Goal: Task Accomplishment & Management: Manage account settings

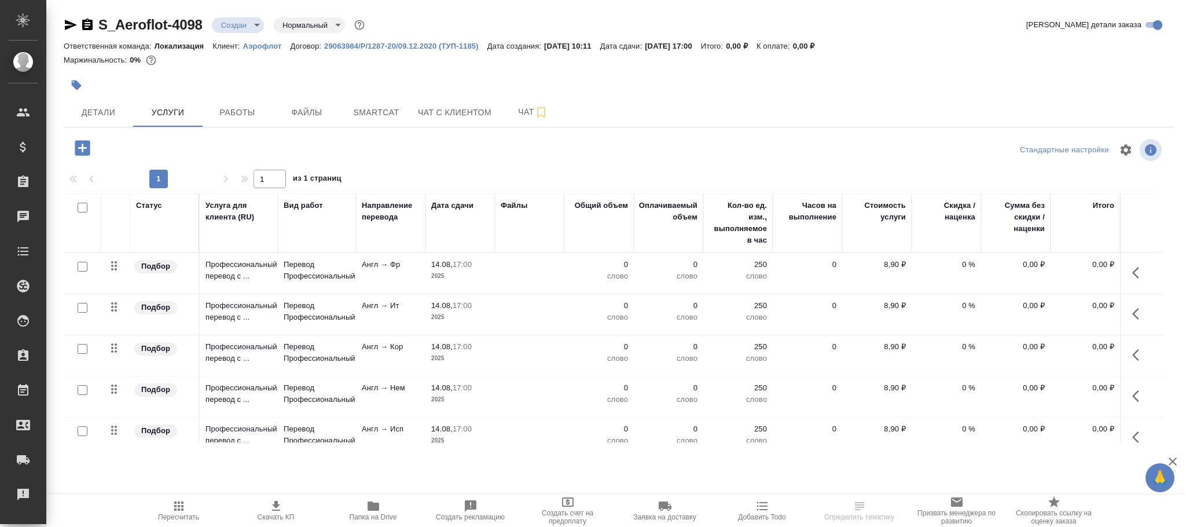
click at [261, 47] on p "Аэрофлот" at bounding box center [266, 46] width 47 height 9
click at [105, 113] on span "Детали" at bounding box center [99, 112] width 56 height 14
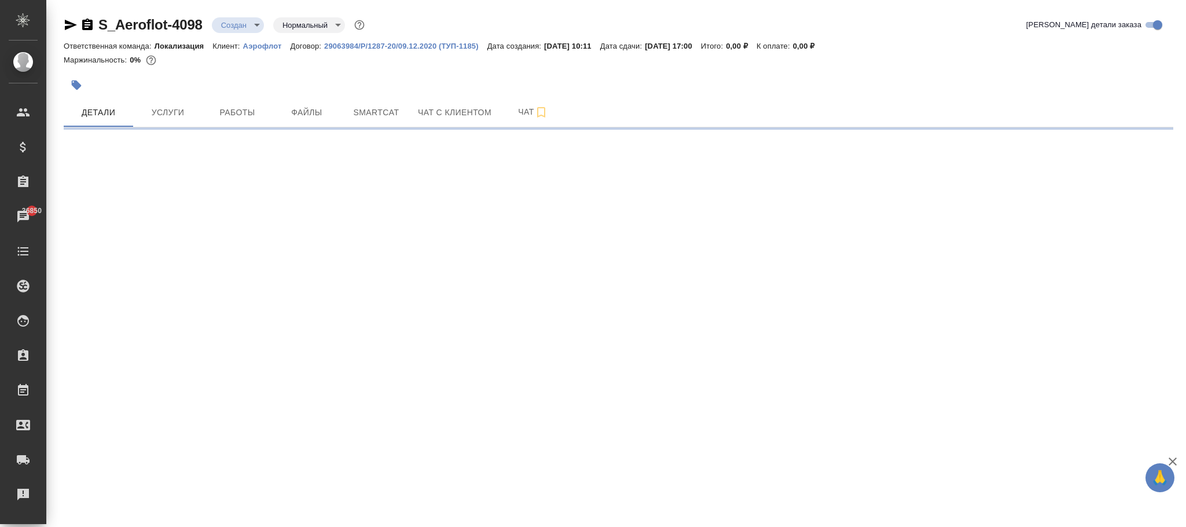
select select "RU"
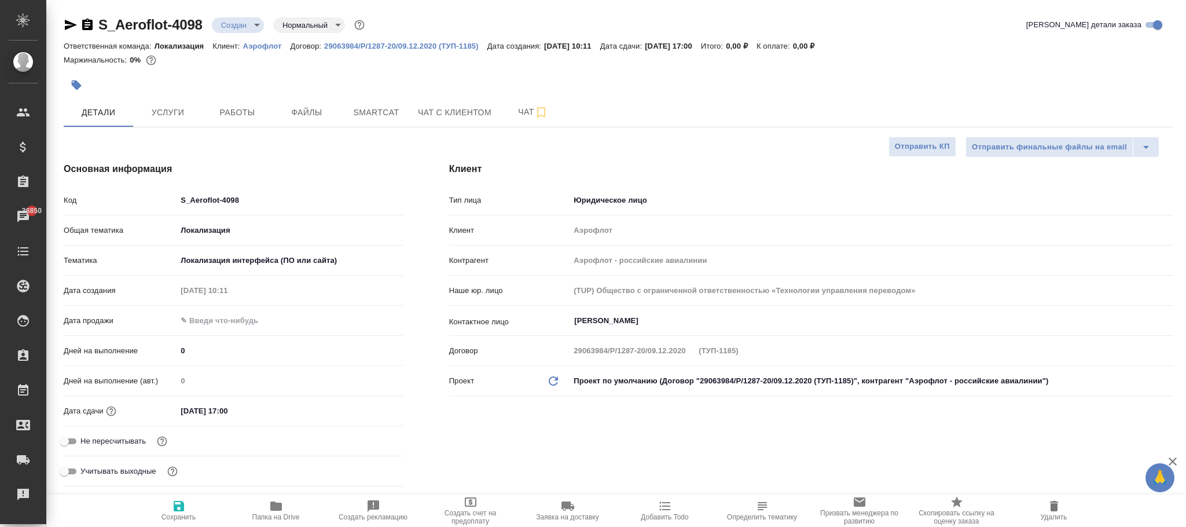
click at [273, 506] on icon "button" at bounding box center [276, 505] width 12 height 9
type textarea "x"
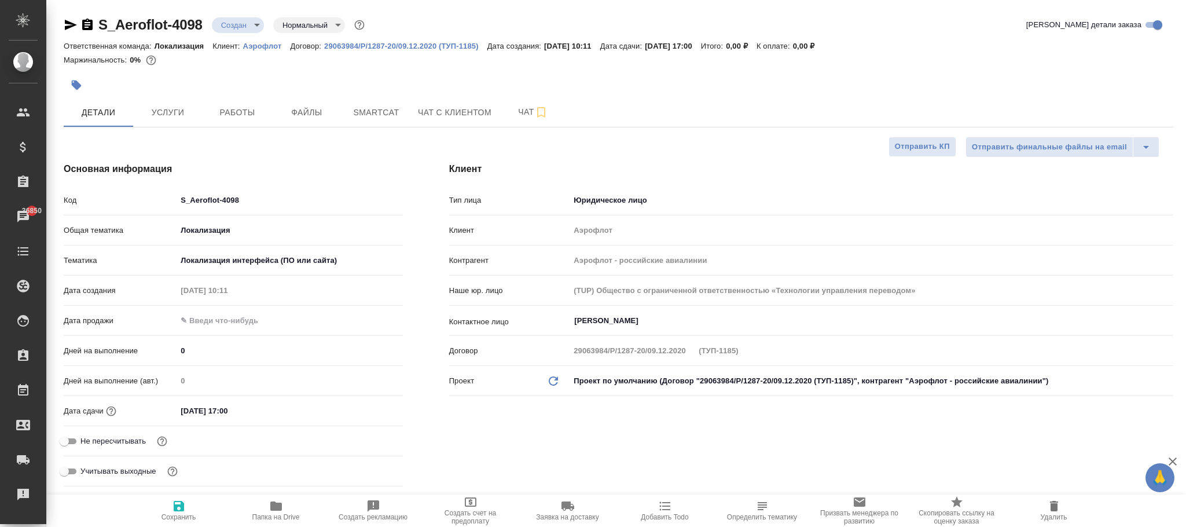
type textarea "x"
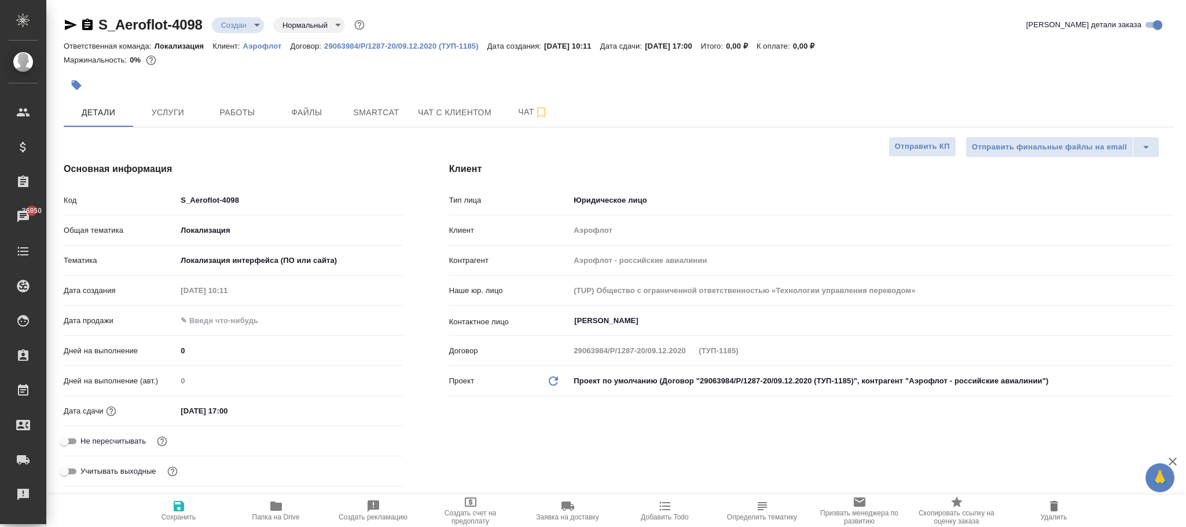
click at [316, 202] on input "S_Aeroflot-4098" at bounding box center [290, 200] width 226 height 17
type input "S_Aeroflot-409"
type textarea "x"
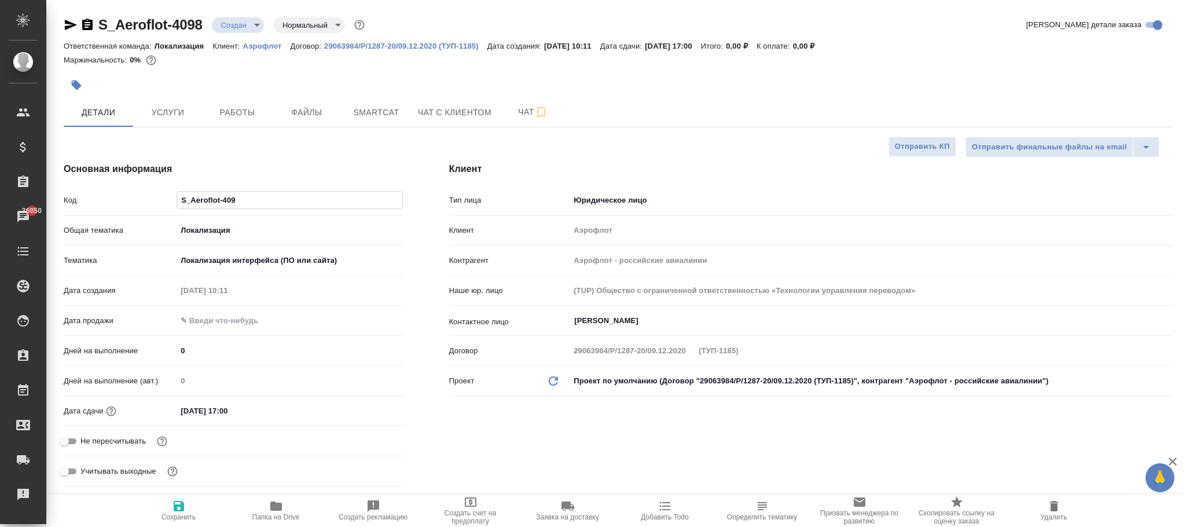
type input "S_Aeroflot-4097"
type textarea "x"
type input "S_Aeroflot-4097"
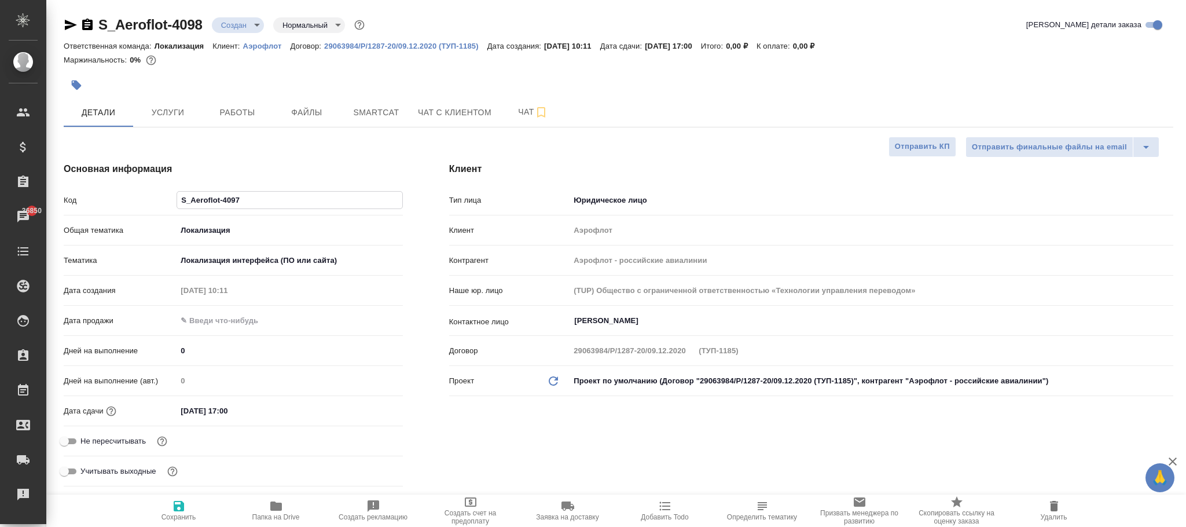
click at [526, 438] on div "Клиент Тип лица Юридическое лицо company Клиент Аэрофлот Контрагент Аэрофлот - …" at bounding box center [811, 326] width 771 height 375
click at [181, 514] on span "Сохранить" at bounding box center [179, 517] width 35 height 8
type textarea "x"
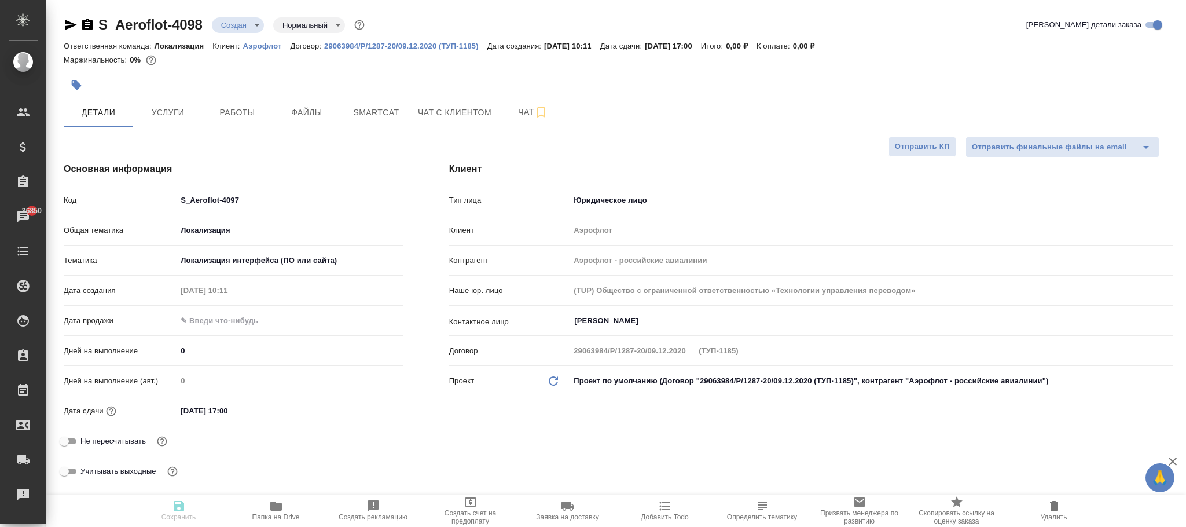
type textarea "x"
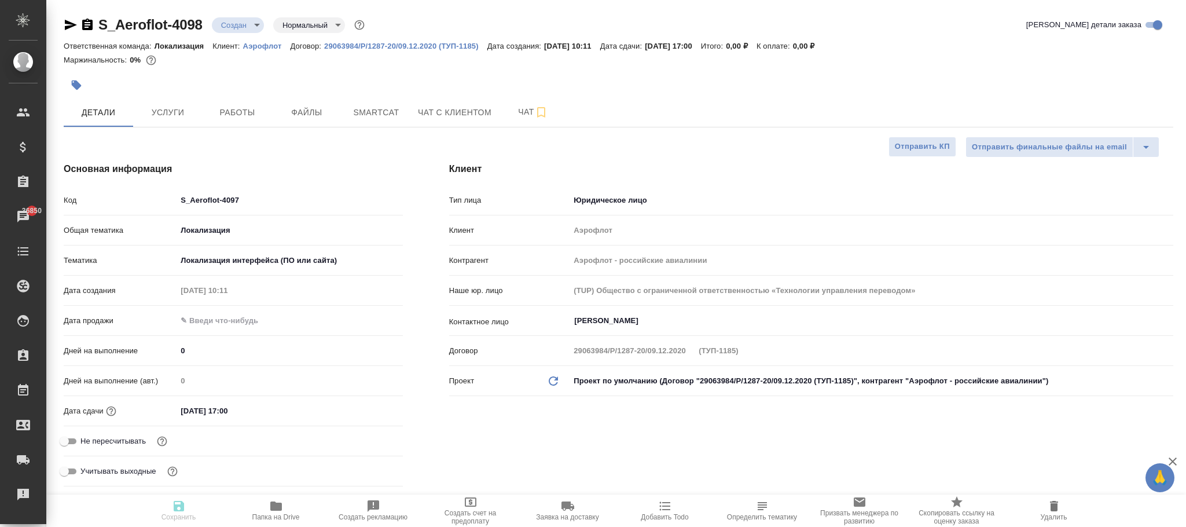
type textarea "x"
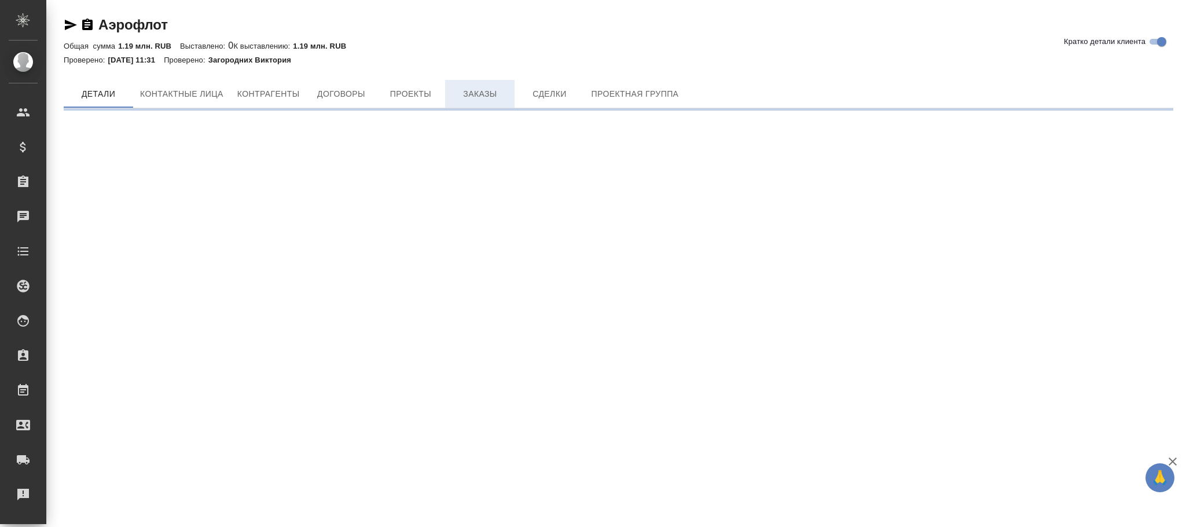
click at [480, 89] on span "Заказы" at bounding box center [480, 94] width 56 height 14
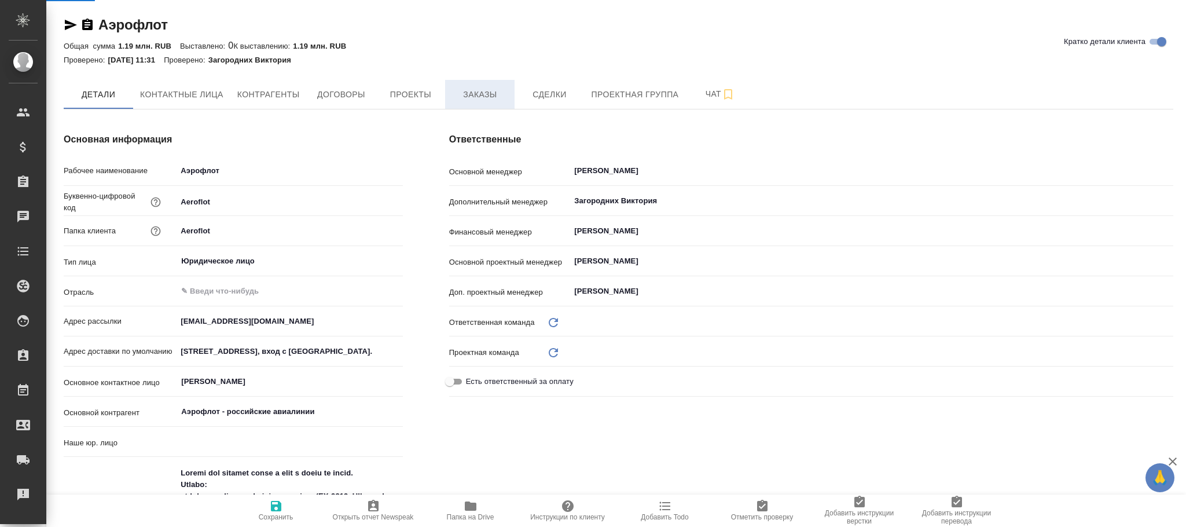
type textarea "x"
click at [483, 94] on span "Заказы" at bounding box center [480, 94] width 56 height 14
type input "(TUP) Общество с ограниченной ответственностью «Технологии управления переводом»"
type textarea "x"
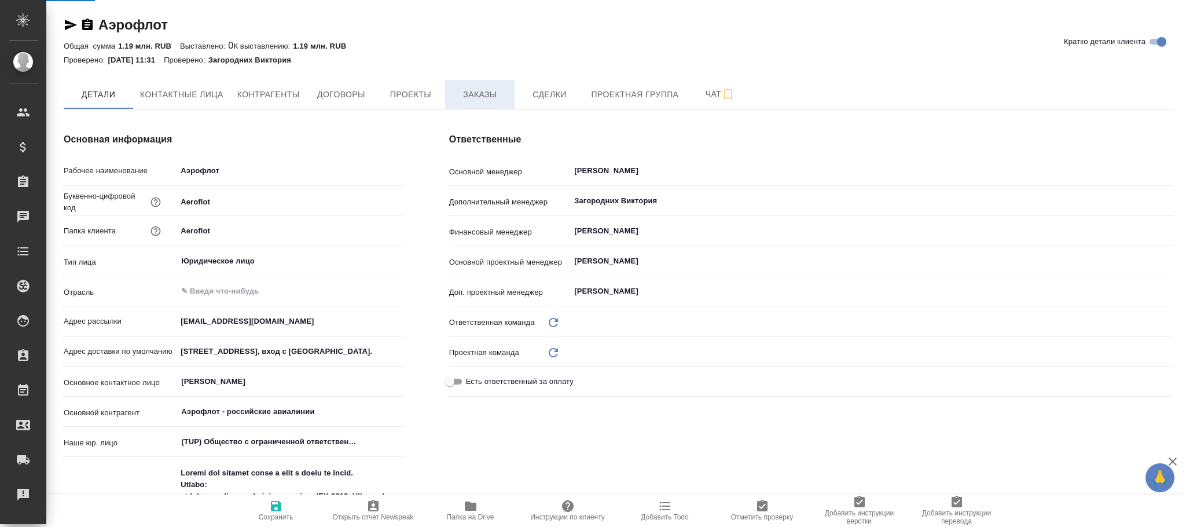
type textarea "x"
type input "XE11RtCdl9jIroTC96j900AJk9m0nx8xuX63ouT9yo"
type input "Локализация"
type textarea "x"
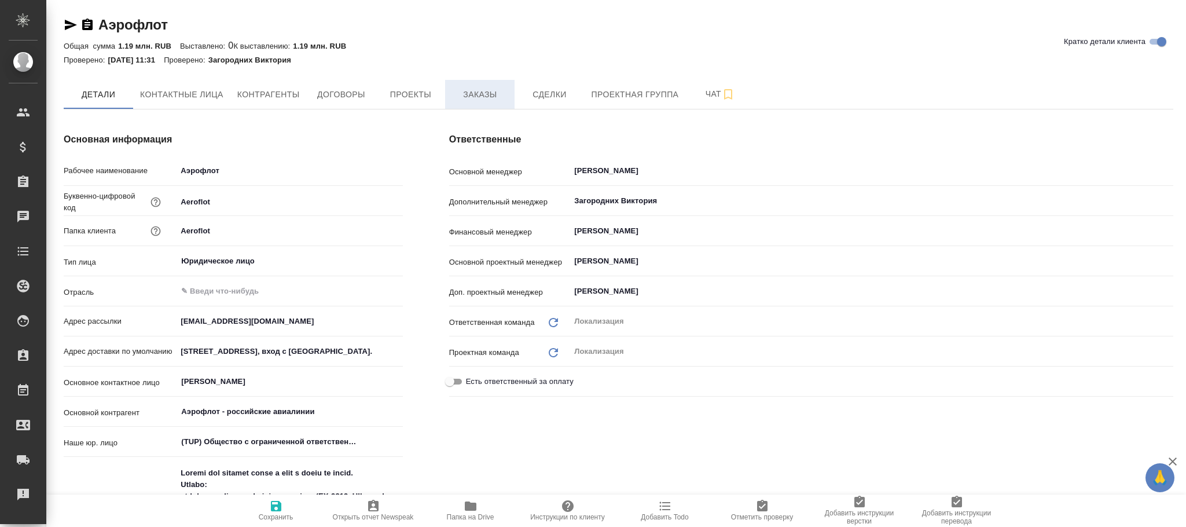
type textarea "x"
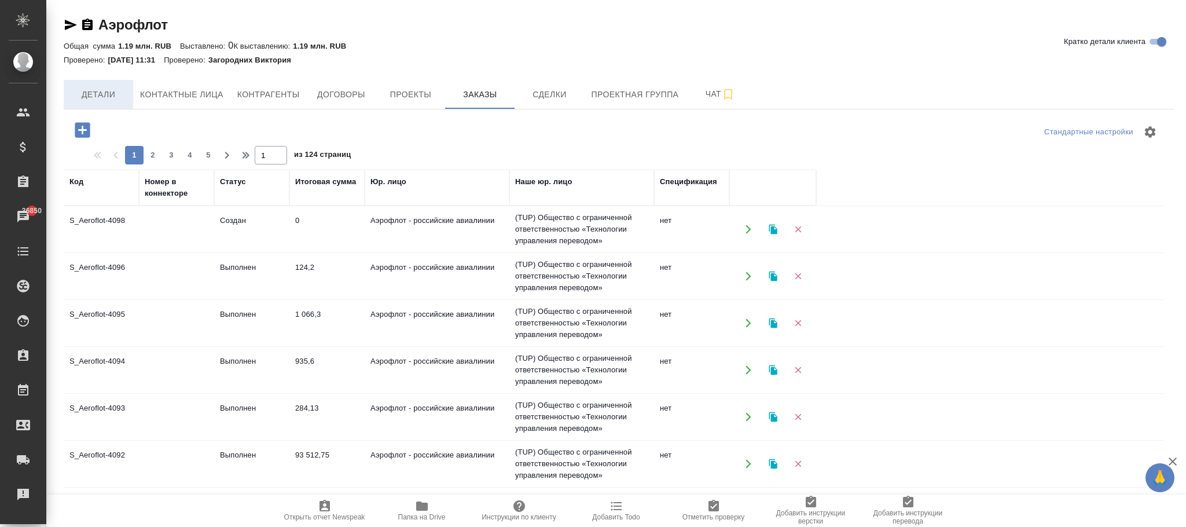
click at [94, 103] on button "Детали" at bounding box center [98, 94] width 69 height 29
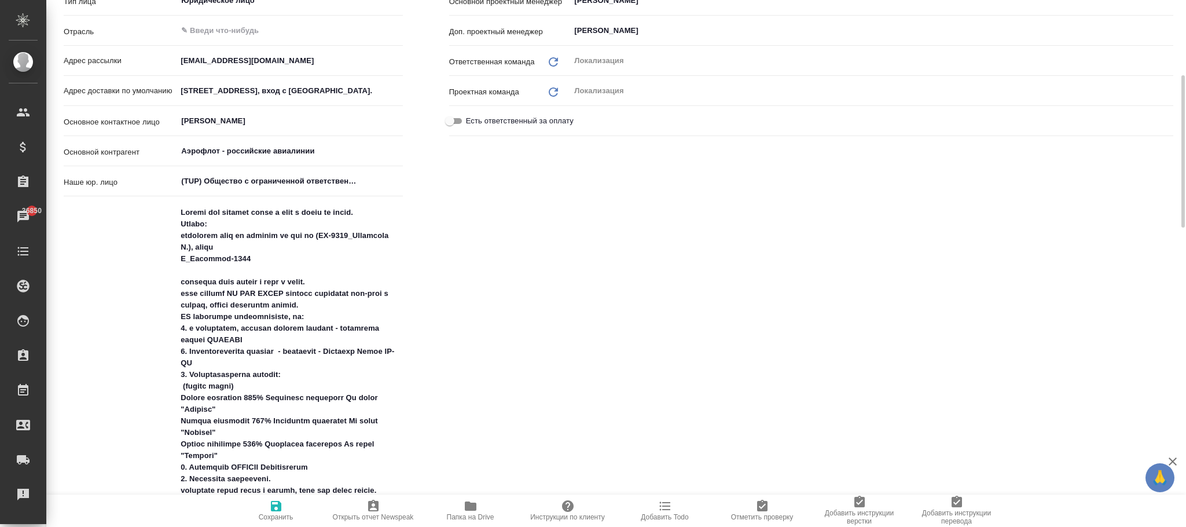
type textarea "x"
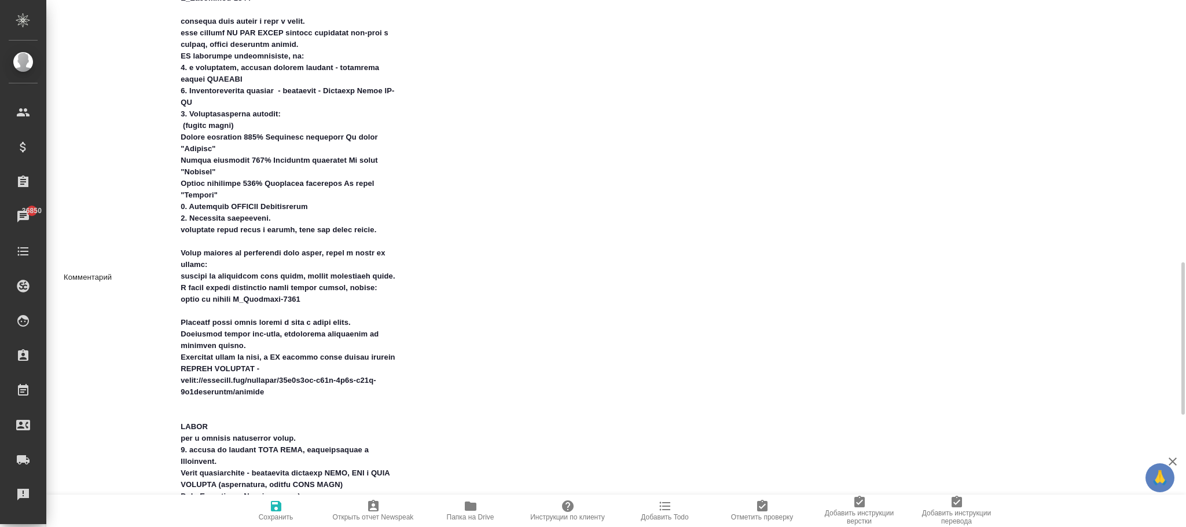
type textarea "x"
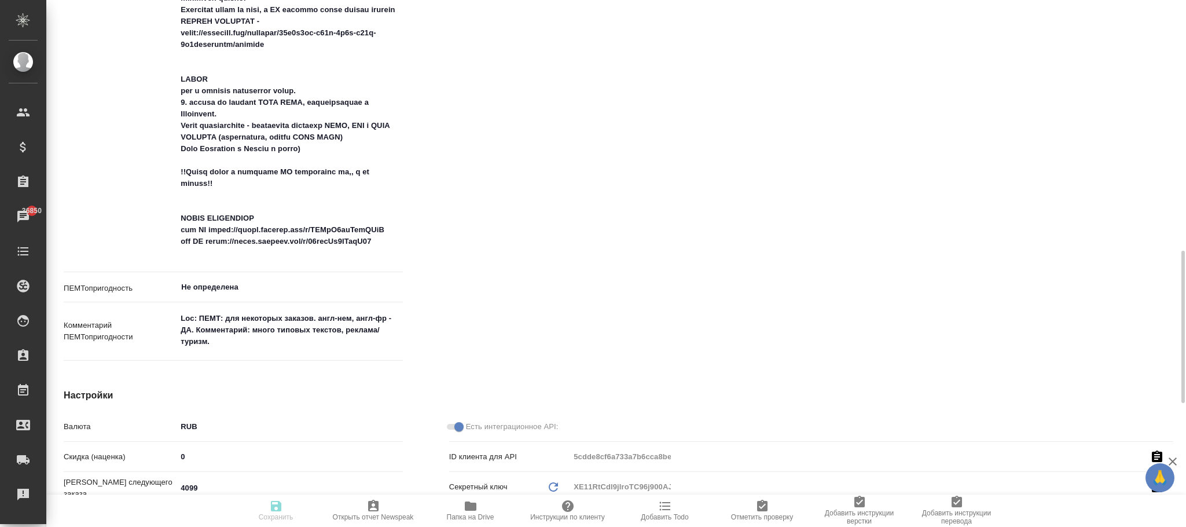
scroll to position [1216, 0]
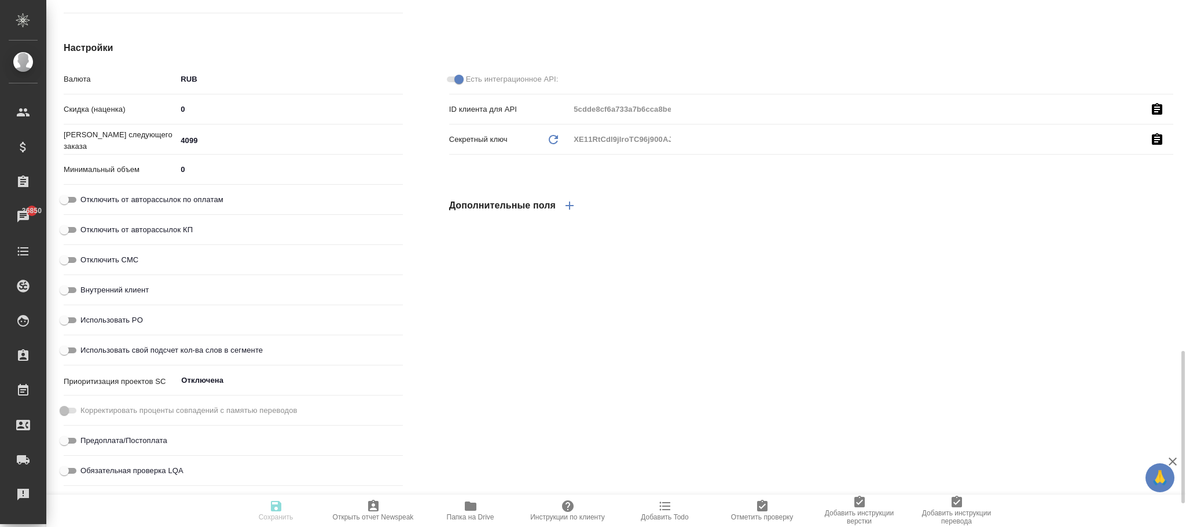
click at [219, 134] on input "4099" at bounding box center [290, 140] width 226 height 17
type textarea "x"
type input "409"
type textarea "x"
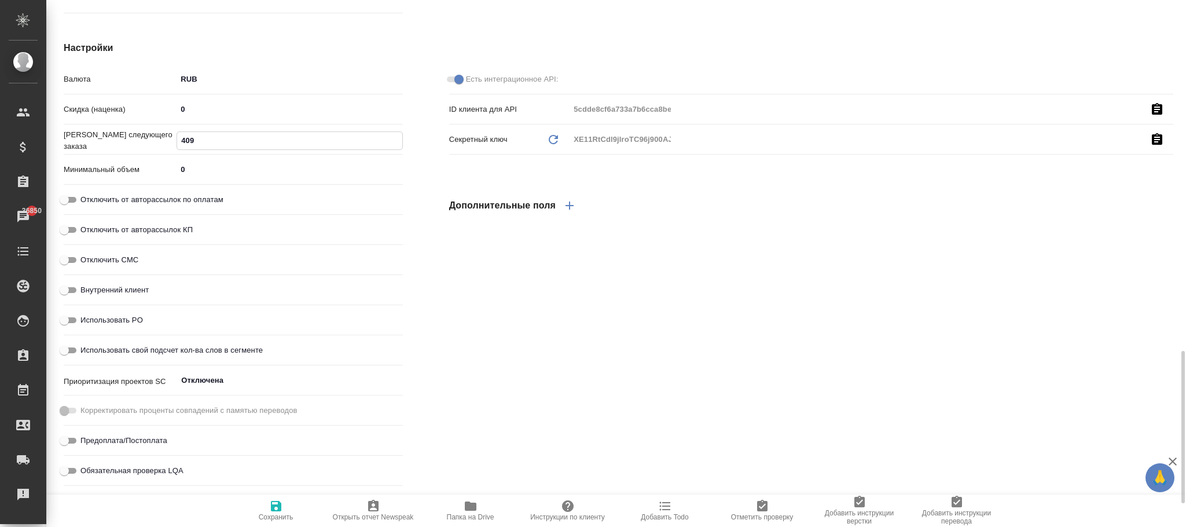
type textarea "x"
type input "4098"
type textarea "x"
type input "4098"
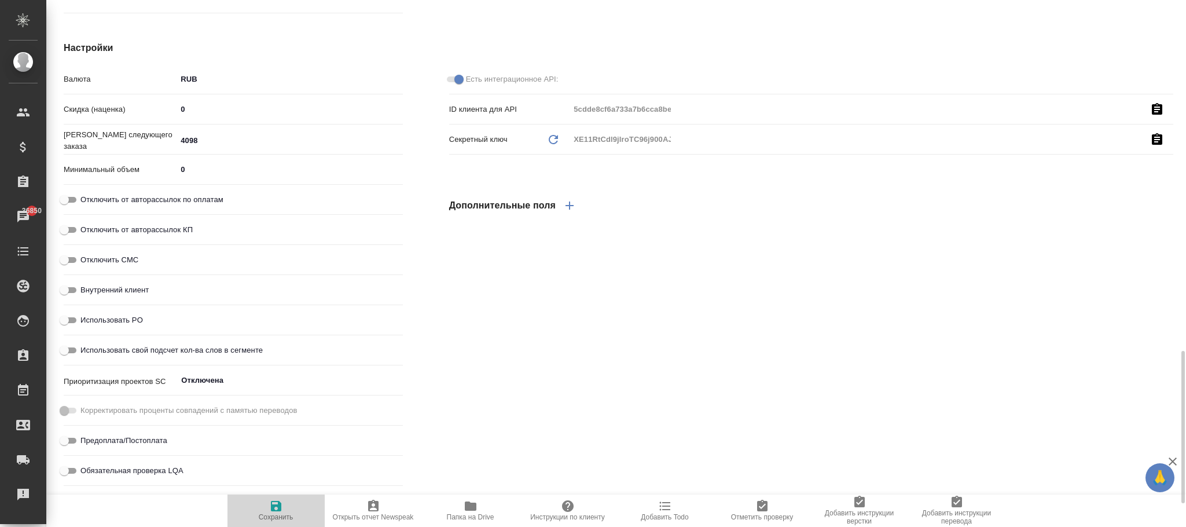
drag, startPoint x: 271, startPoint y: 509, endPoint x: 294, endPoint y: 497, distance: 25.4
click at [274, 507] on icon "button" at bounding box center [276, 506] width 10 height 10
type textarea "x"
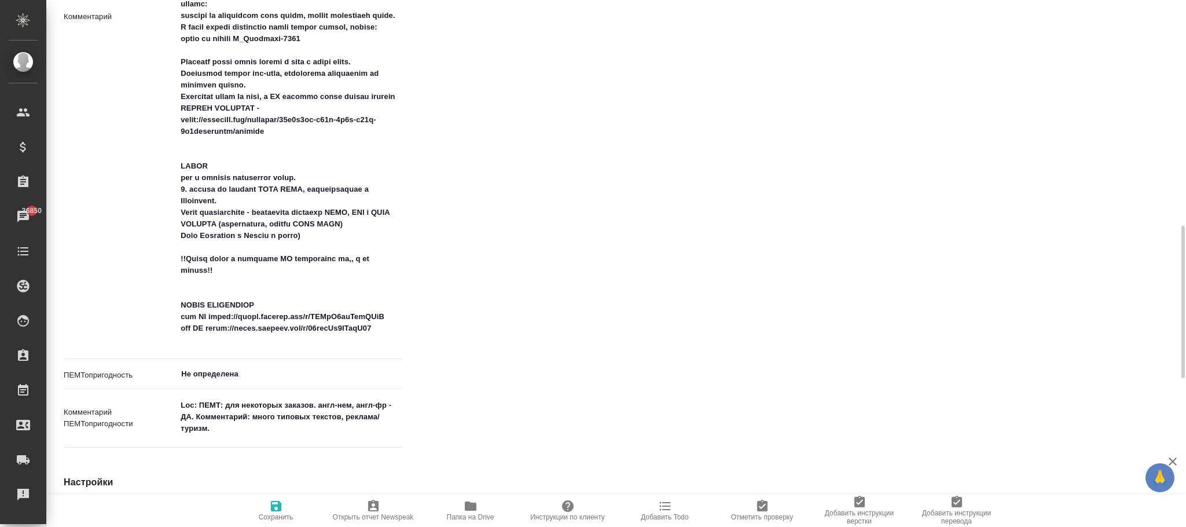
type textarea "x"
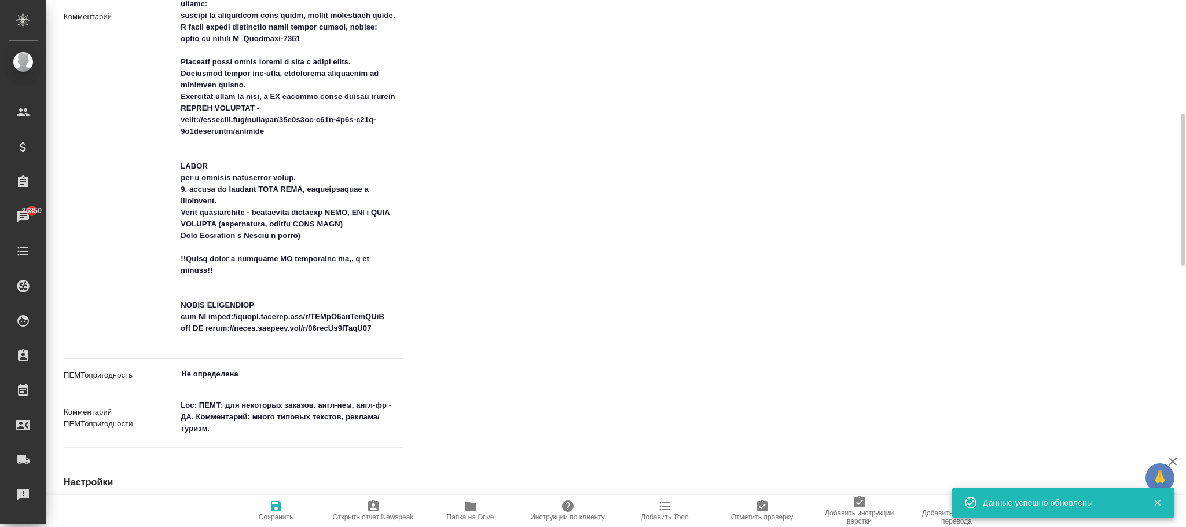
scroll to position [695, 0]
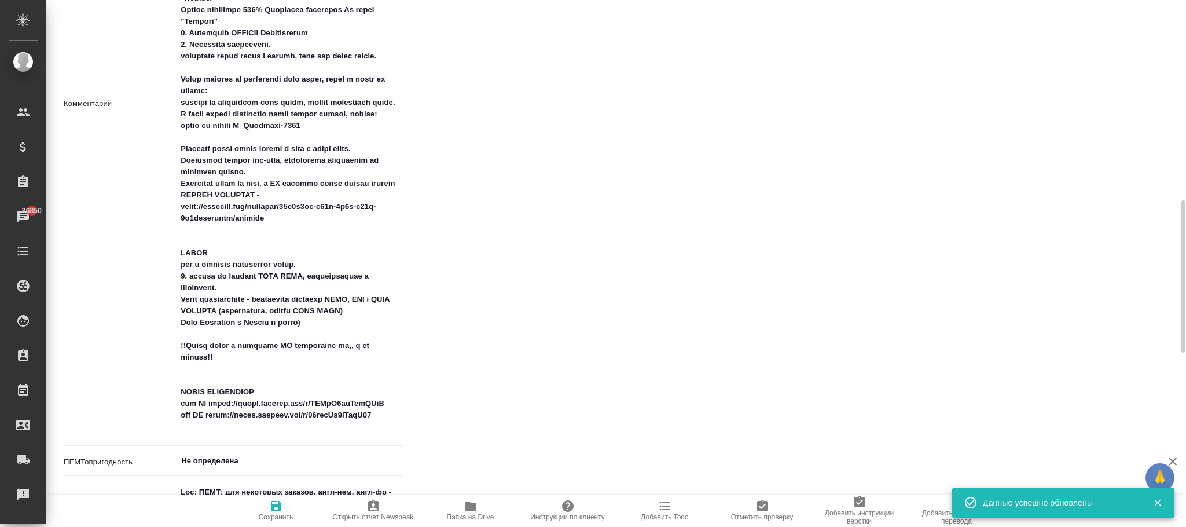
type textarea "x"
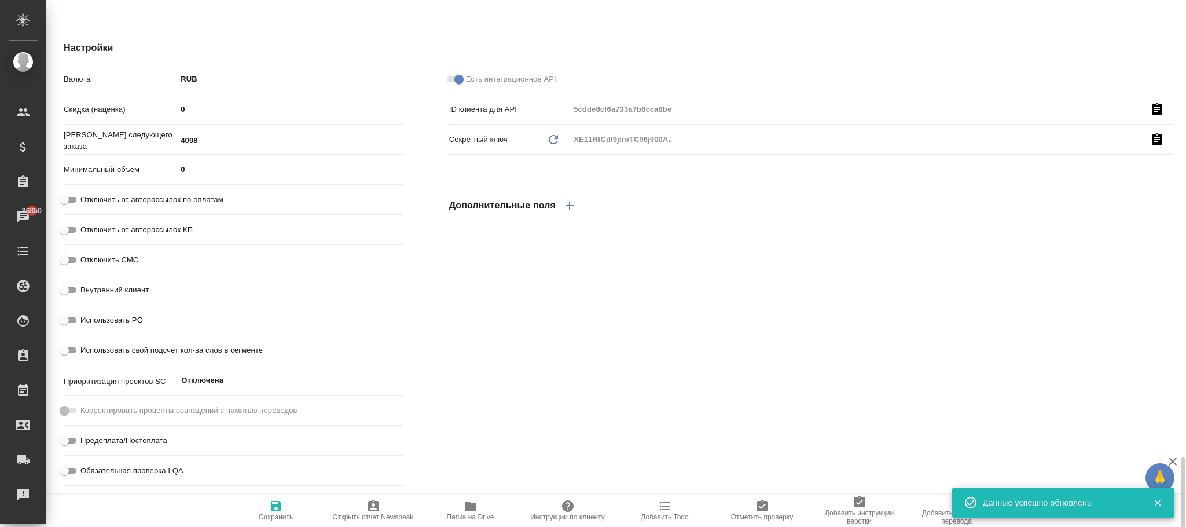
type textarea "x"
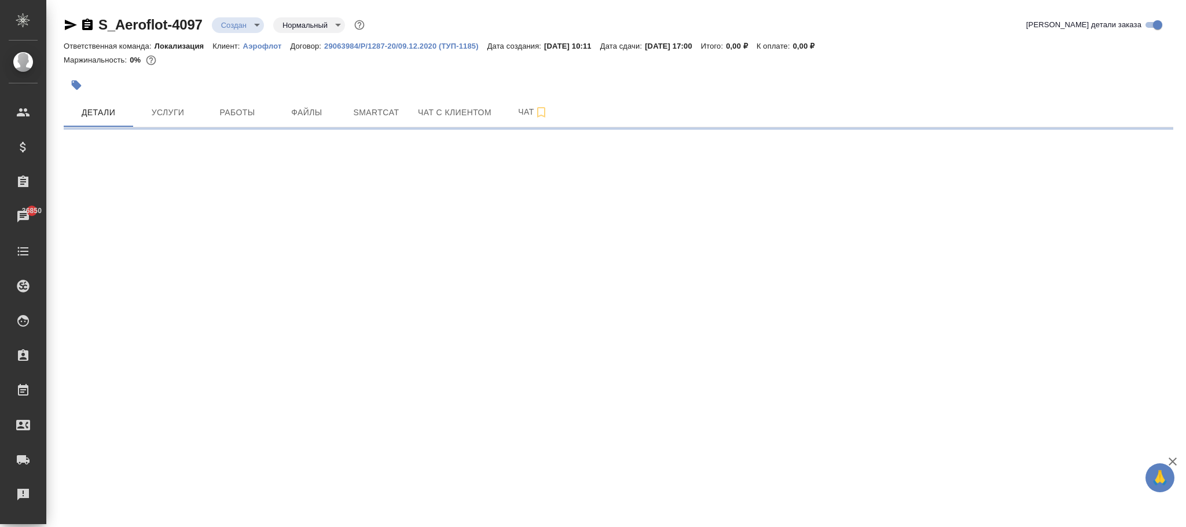
select select "RU"
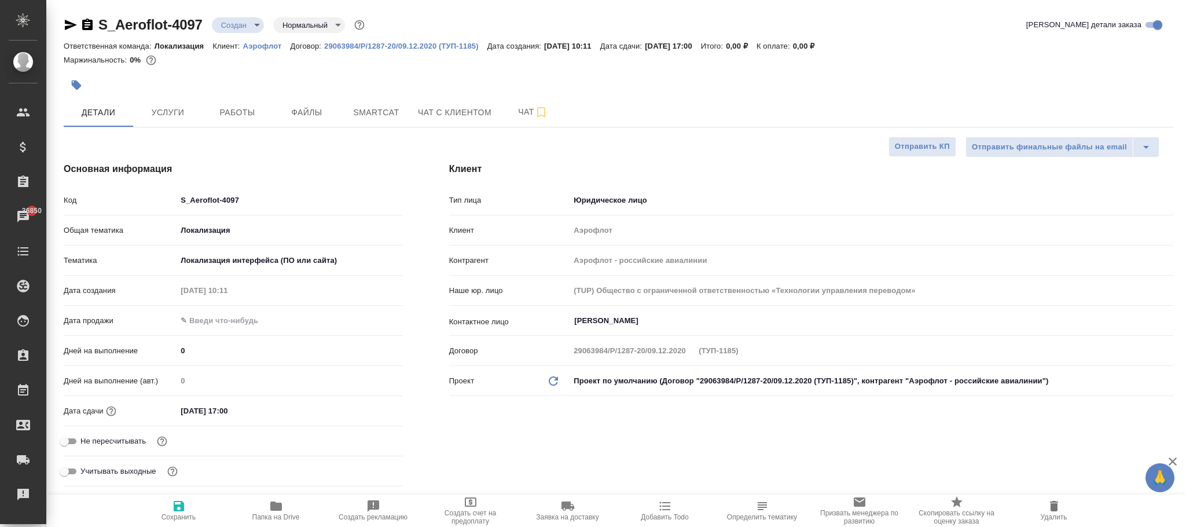
type textarea "x"
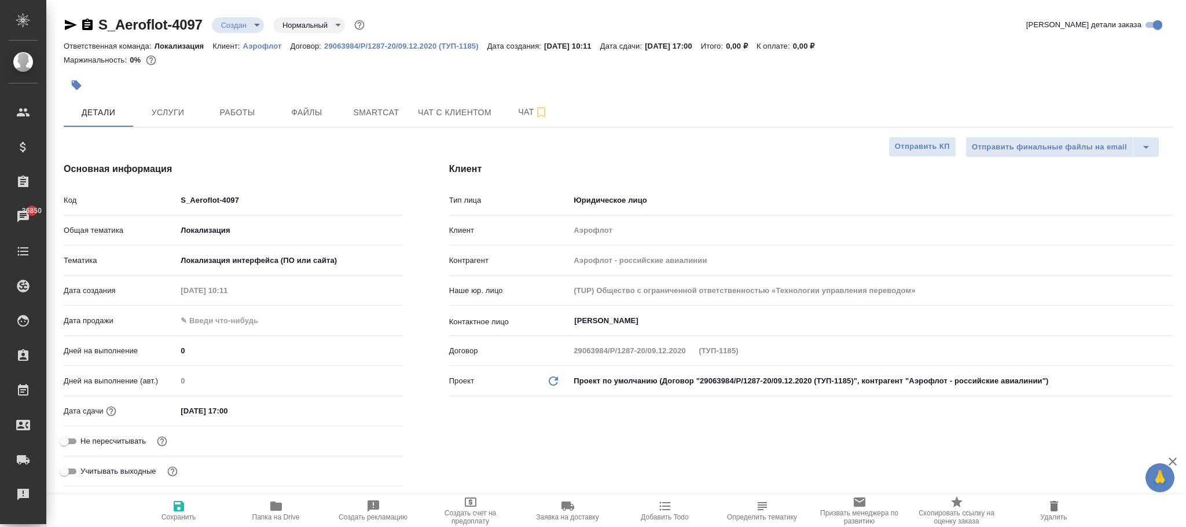
type textarea "x"
click at [271, 45] on p "Аэрофлот" at bounding box center [266, 46] width 47 height 9
type textarea "x"
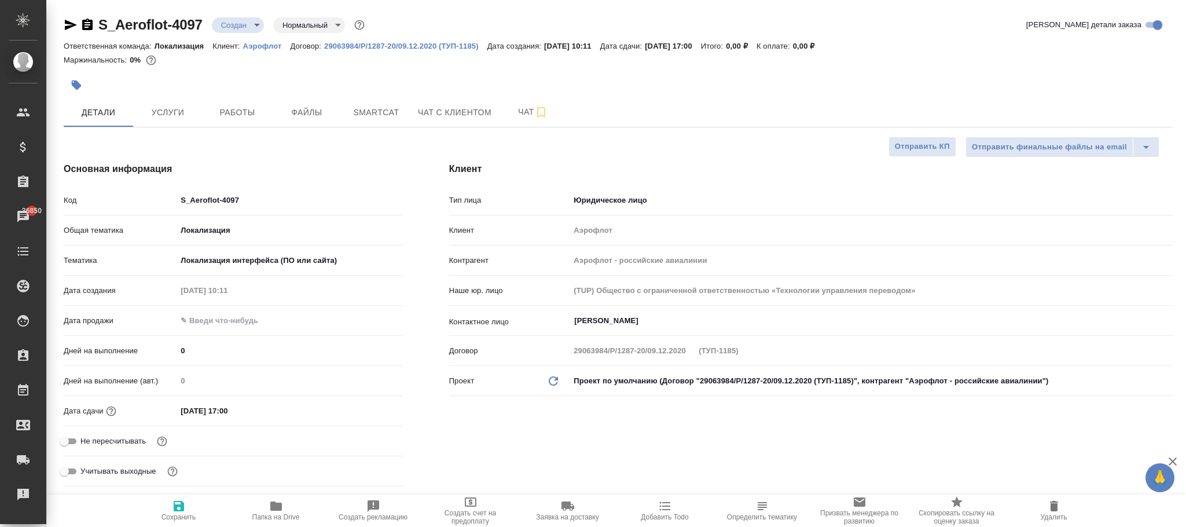
type textarea "x"
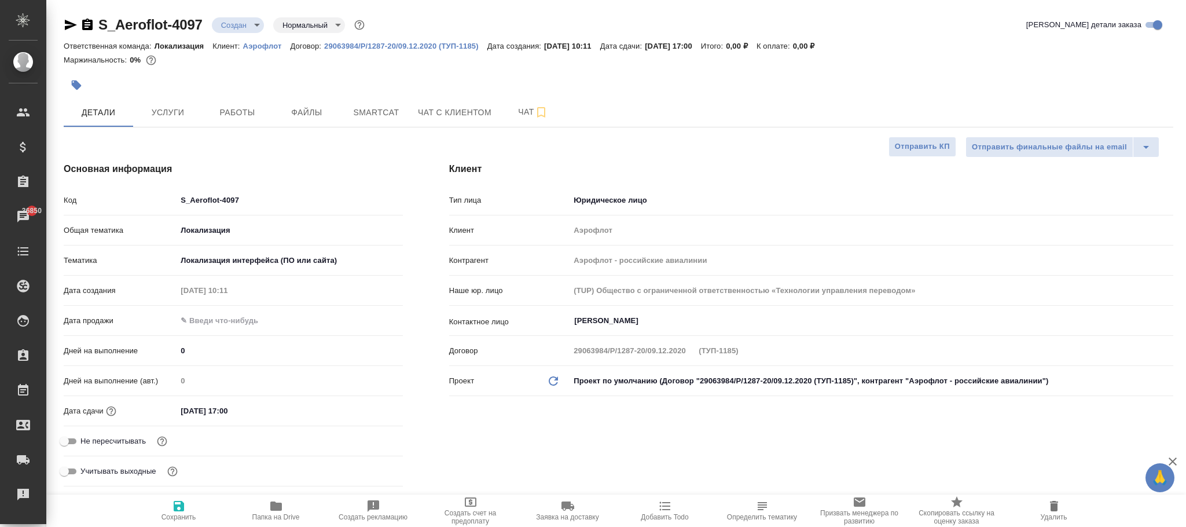
type textarea "x"
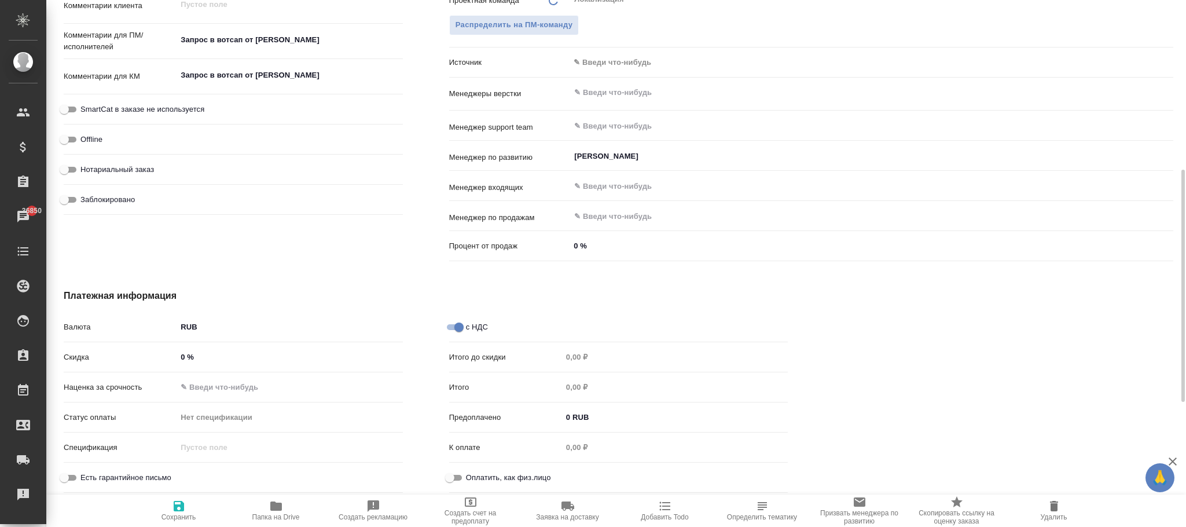
scroll to position [409, 0]
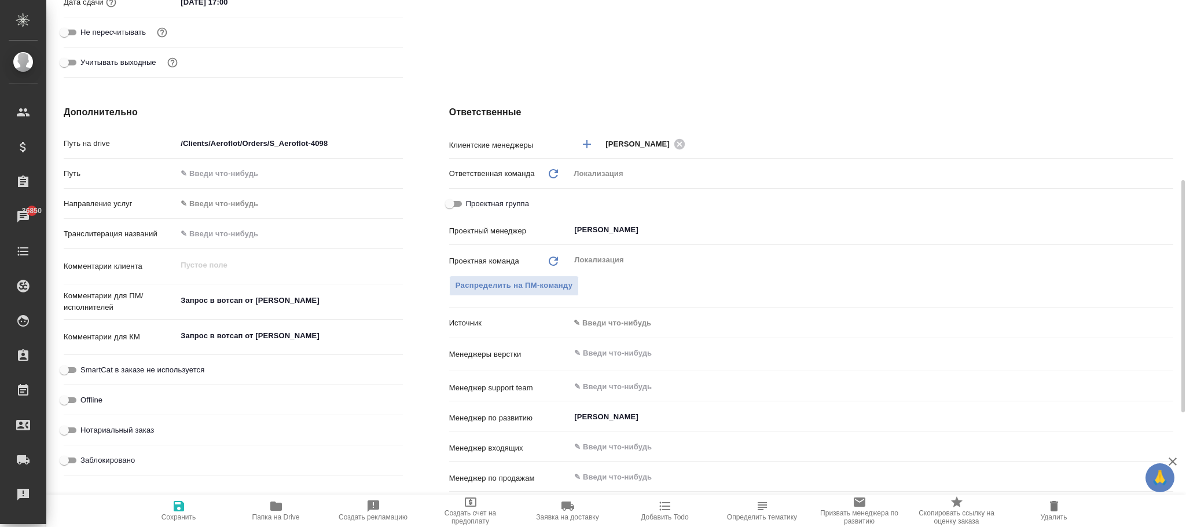
drag, startPoint x: 340, startPoint y: 130, endPoint x: 364, endPoint y: 172, distance: 47.7
click at [340, 131] on div "Дополнительно Путь на drive /Clients/Aeroflot/Orders/S_Aeroflot-4098 Путь Напра…" at bounding box center [234, 315] width 386 height 467
click at [351, 140] on input "/Clients/Aeroflot/Orders/S_Aeroflot-4098" at bounding box center [290, 143] width 226 height 17
type input "/Clients/Aeroflot/Orders/S_Aeroflot-409"
type textarea "x"
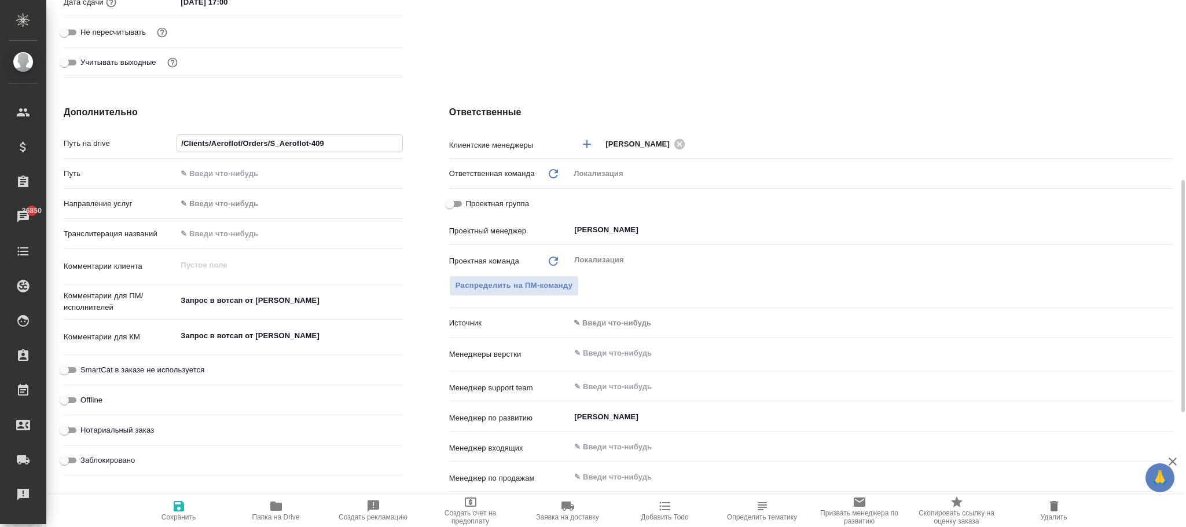
type textarea "x"
type input "/Clients/Aeroflot/Orders/S_Aeroflot-4097"
type textarea "x"
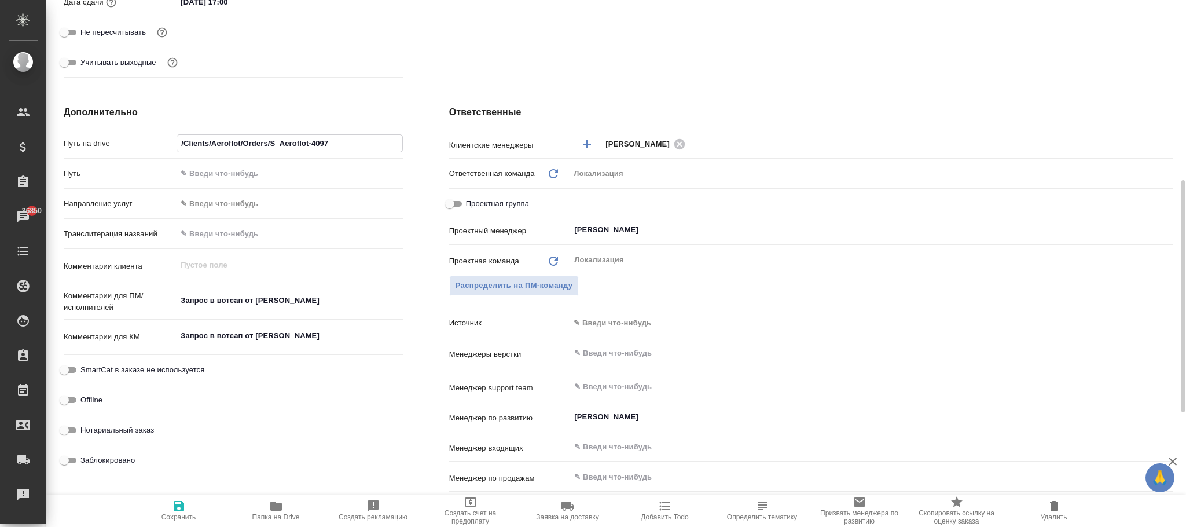
type textarea "x"
type input "/Clients/Aeroflot/Orders/S_Aeroflot-4097"
click at [178, 514] on span "Сохранить" at bounding box center [179, 517] width 35 height 8
type textarea "x"
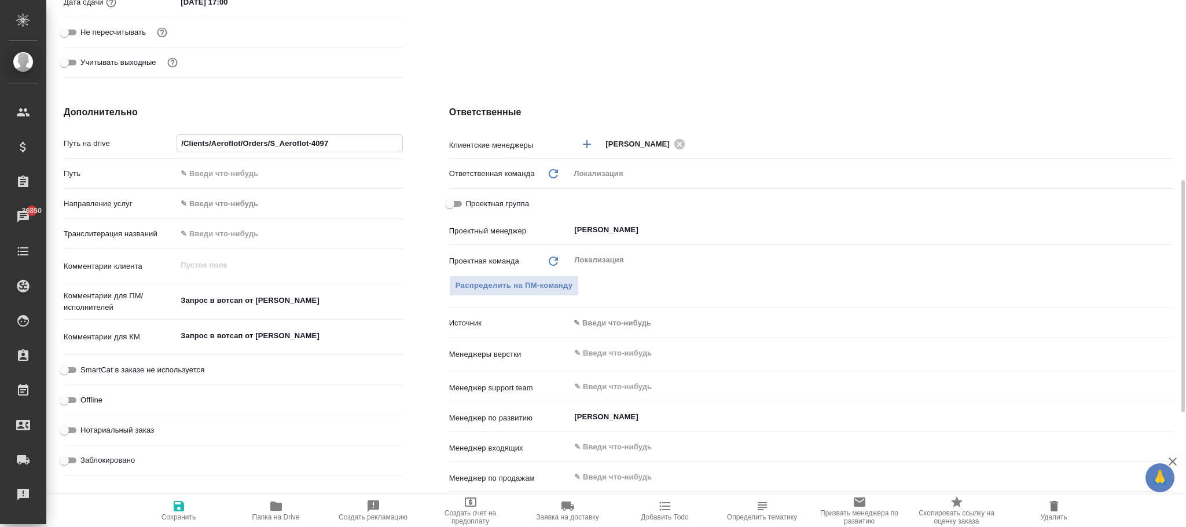
type textarea "x"
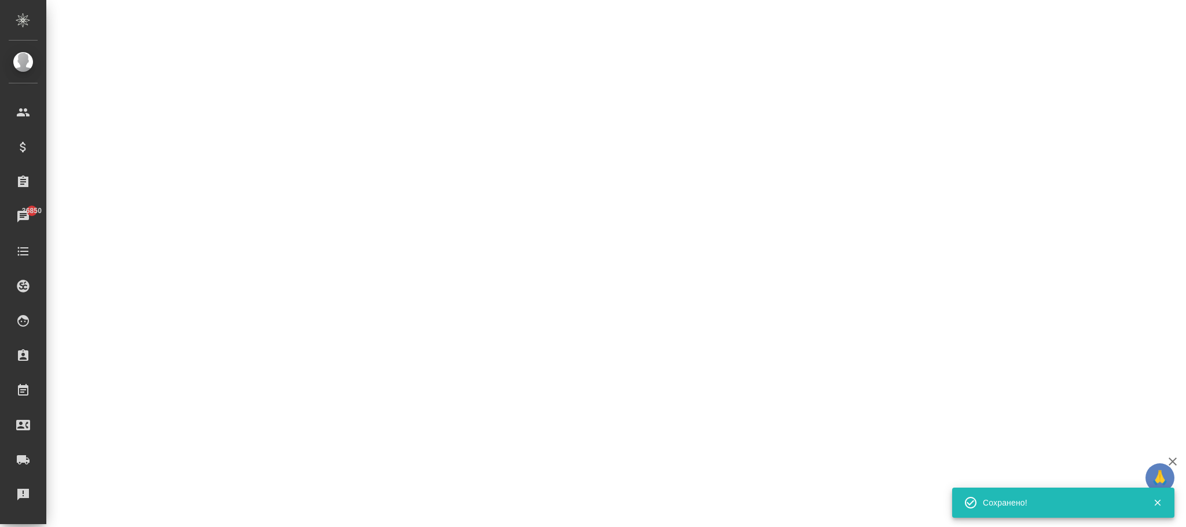
select select "RU"
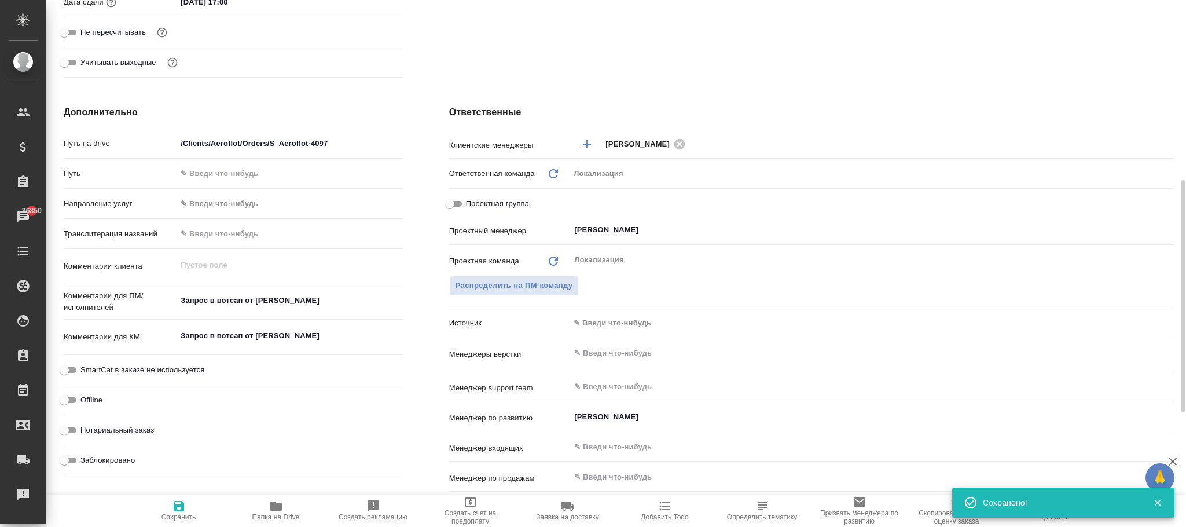
type textarea "x"
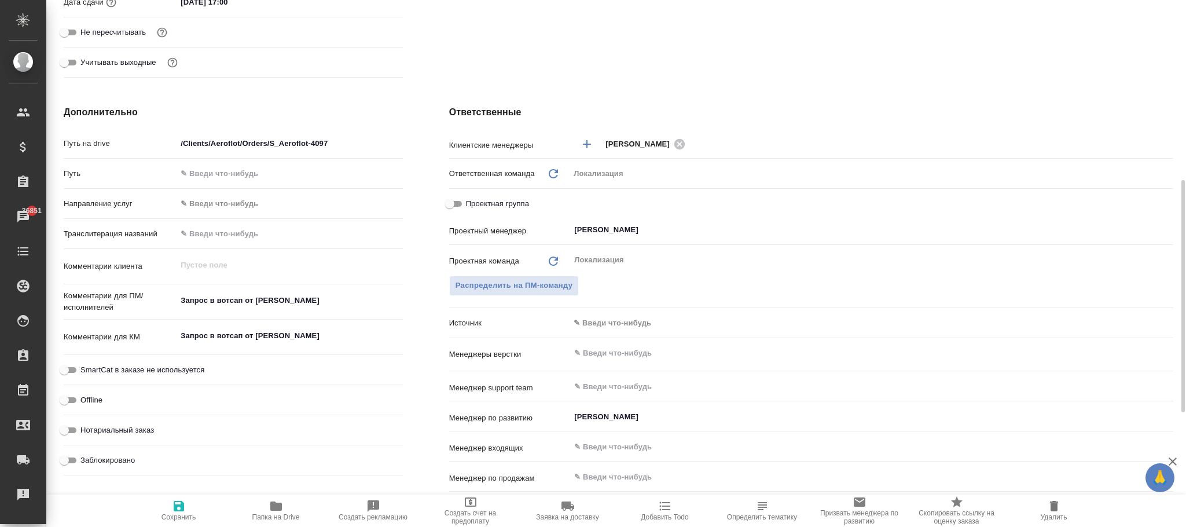
type textarea "x"
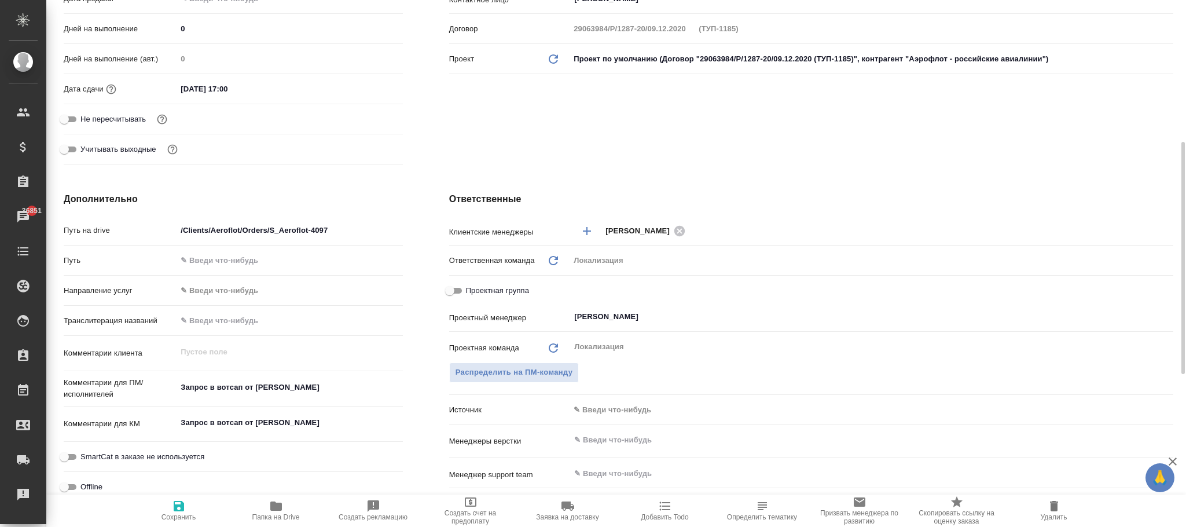
click at [354, 236] on input "/Clients/Aeroflot/Orders/S_Aeroflot-4097" at bounding box center [290, 230] width 226 height 17
type input "/Clients/Aeroflot/Orders/S_Aeroflot-409"
type textarea "x"
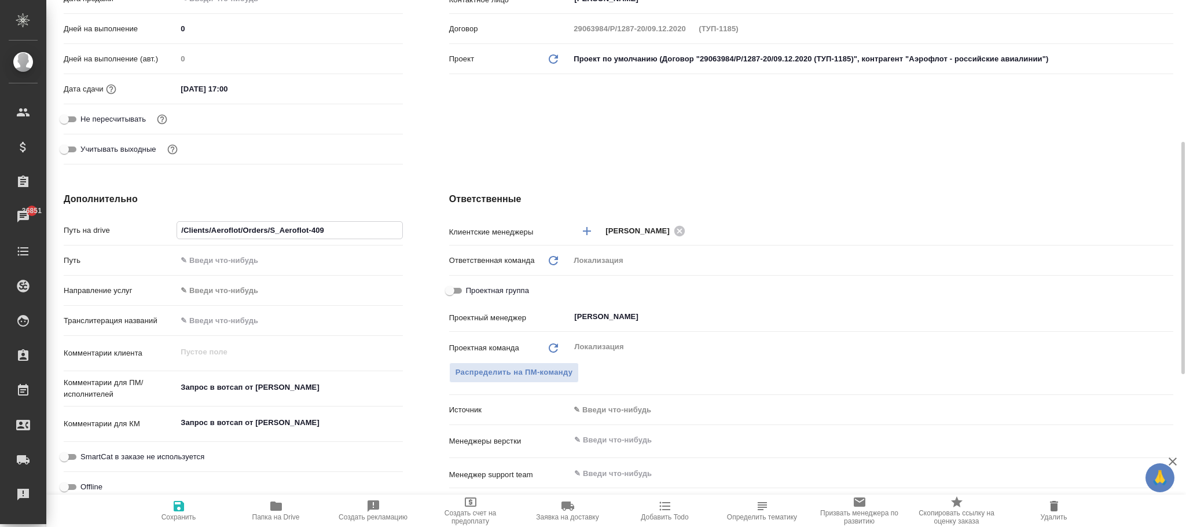
type input "/Clients/Aeroflot/Orders/S_Aeroflot-4098"
type textarea "x"
type input "/Clients/Aeroflot/Orders/S_Aeroflot-4098"
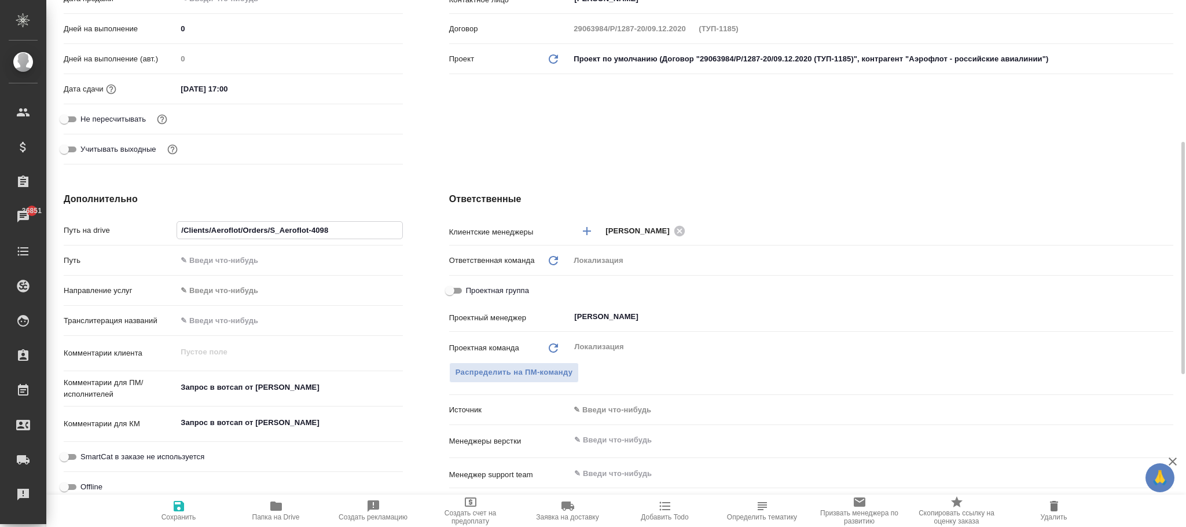
click at [183, 512] on icon "button" at bounding box center [179, 506] width 14 height 14
type textarea "x"
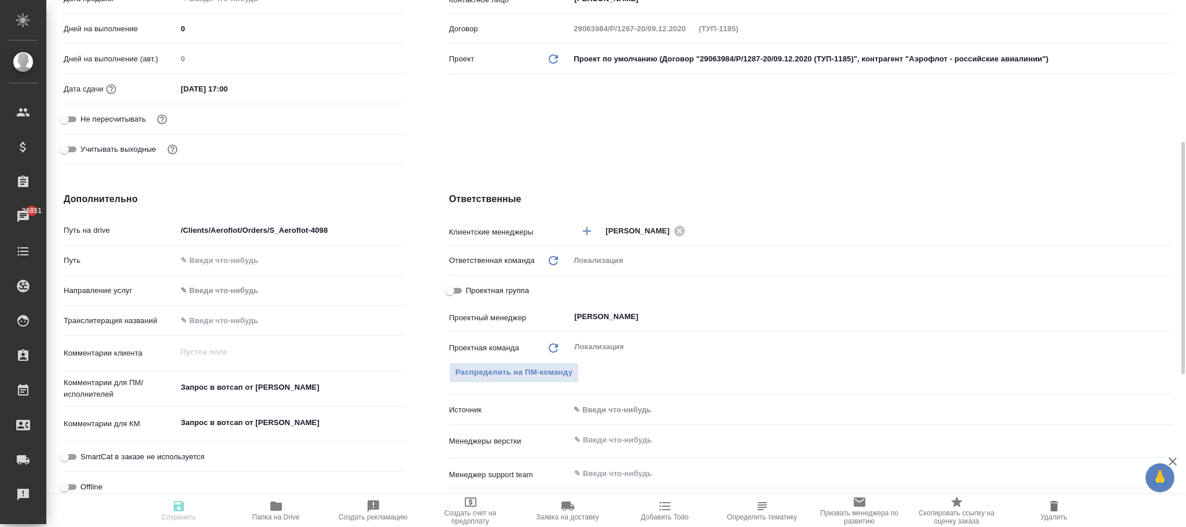
type textarea "x"
click at [167, 506] on span "Сохранить" at bounding box center [178, 510] width 83 height 22
type textarea "x"
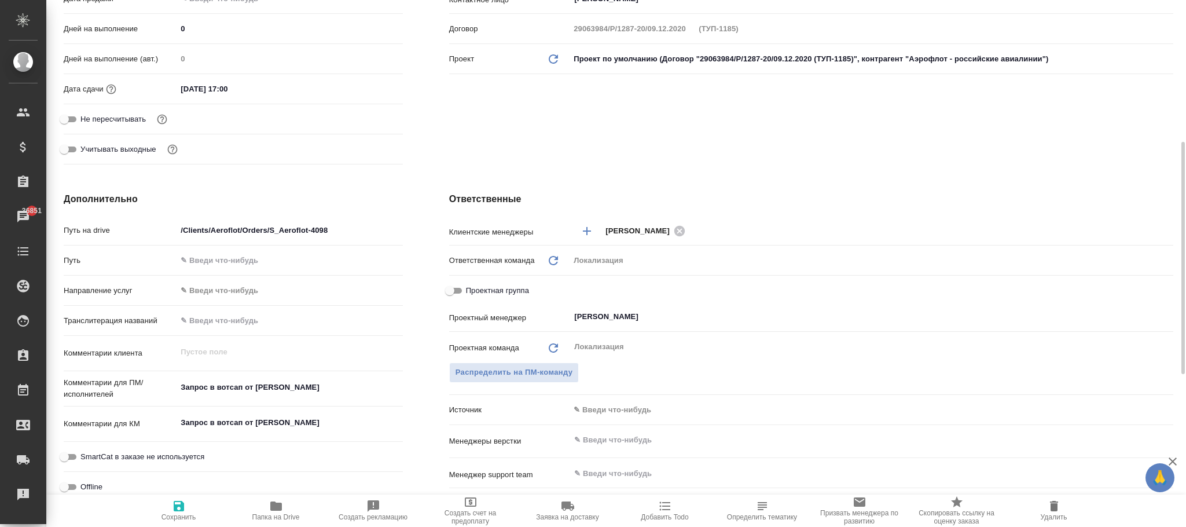
type textarea "x"
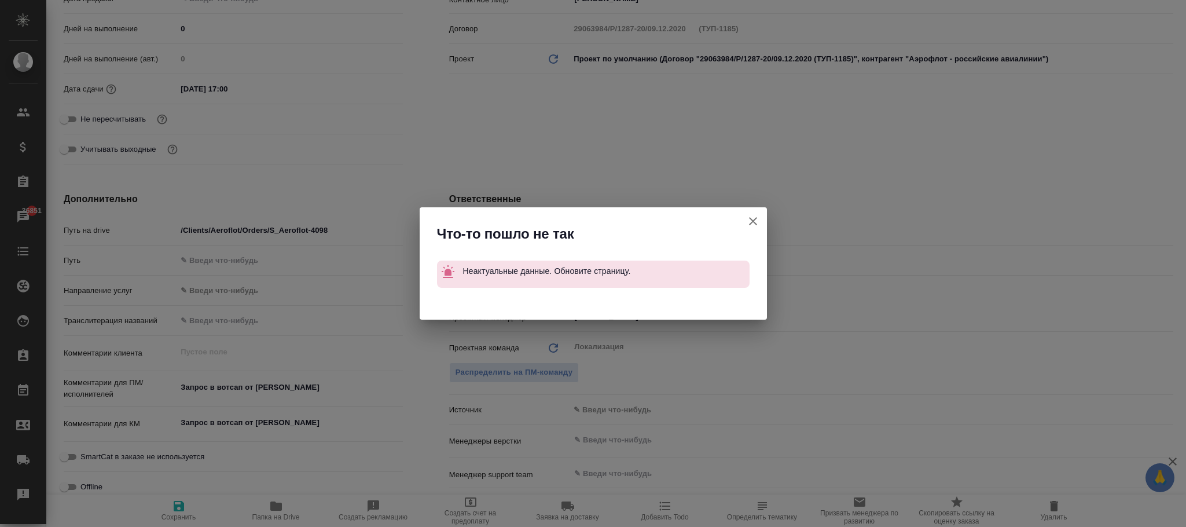
click at [755, 221] on icon "button" at bounding box center [753, 221] width 14 height 14
type textarea "x"
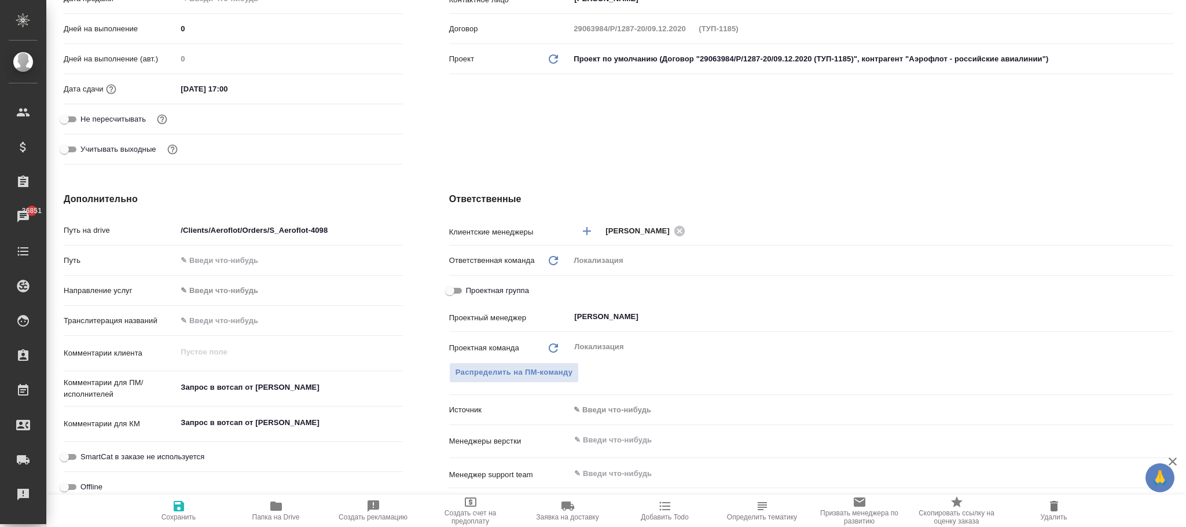
type textarea "x"
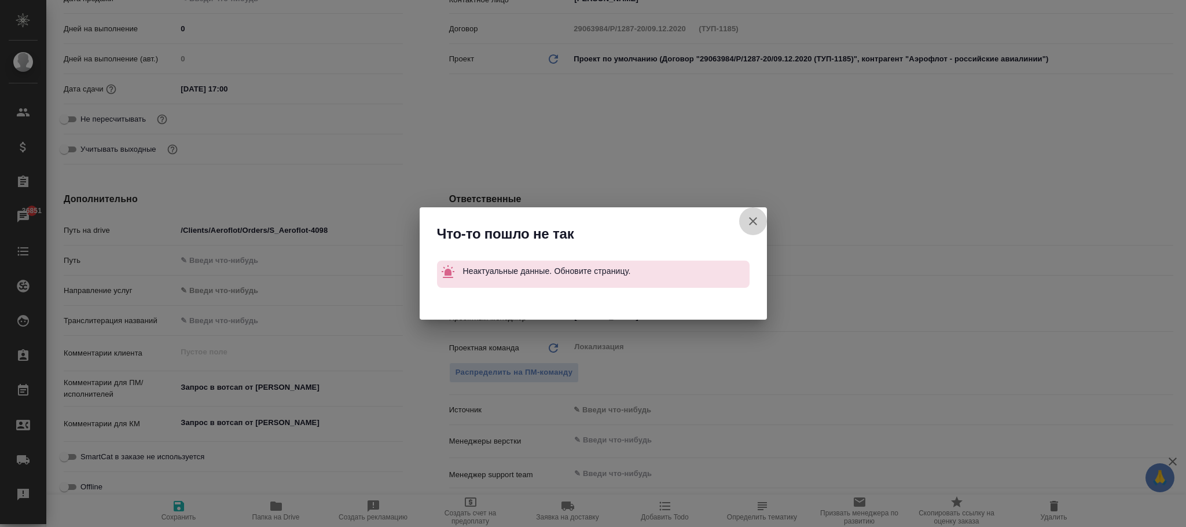
click at [756, 222] on icon "button" at bounding box center [753, 221] width 14 height 14
type textarea "x"
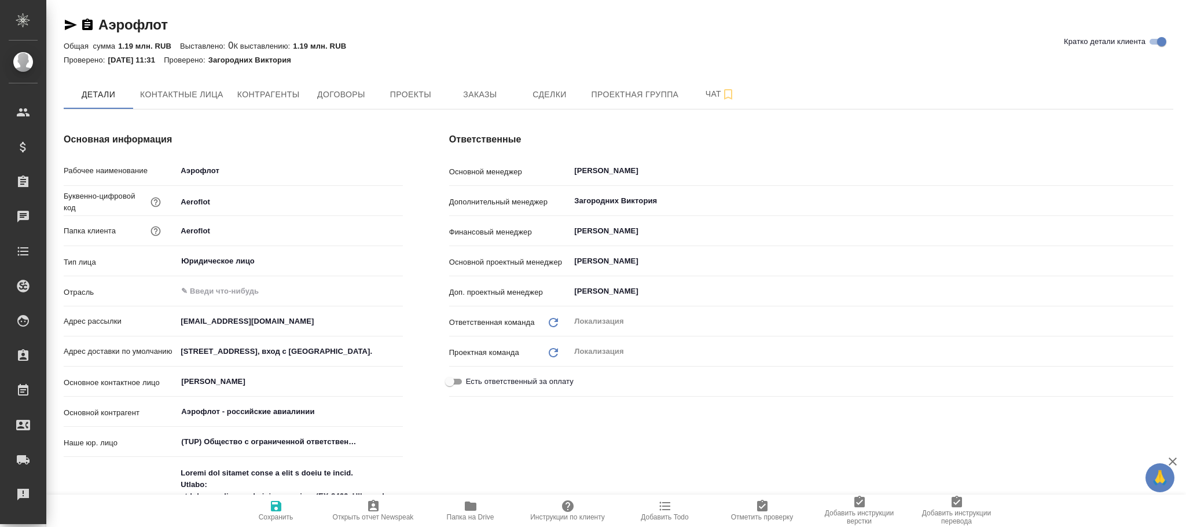
type input "XE11RtCdl9jIroTC96j900AJk9m0nx8xuX63ouT9yo"
click at [468, 512] on span "Папка на Drive" at bounding box center [470, 510] width 83 height 22
click at [466, 504] on icon "button" at bounding box center [471, 505] width 12 height 9
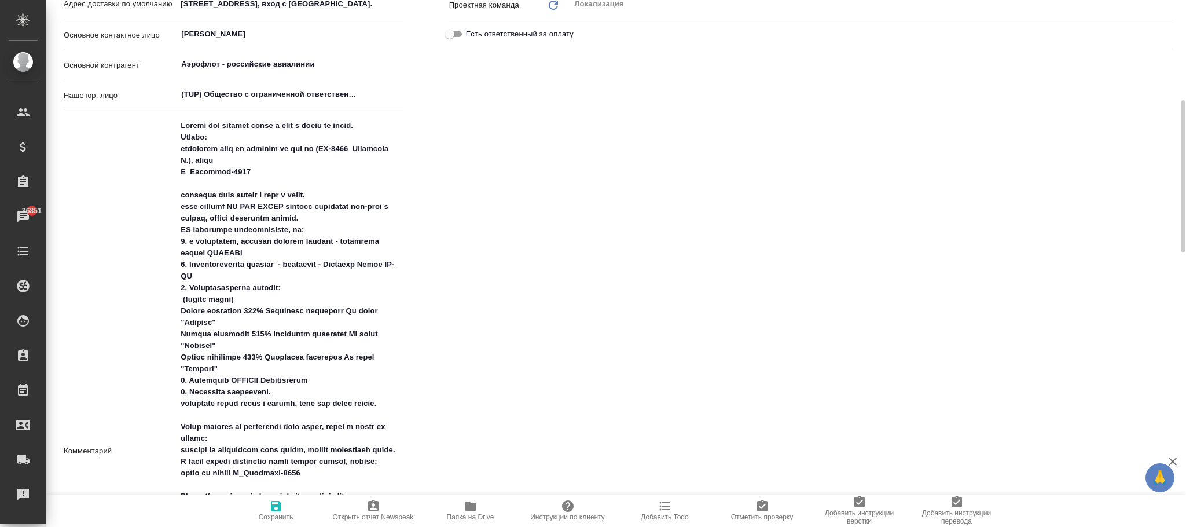
scroll to position [521, 0]
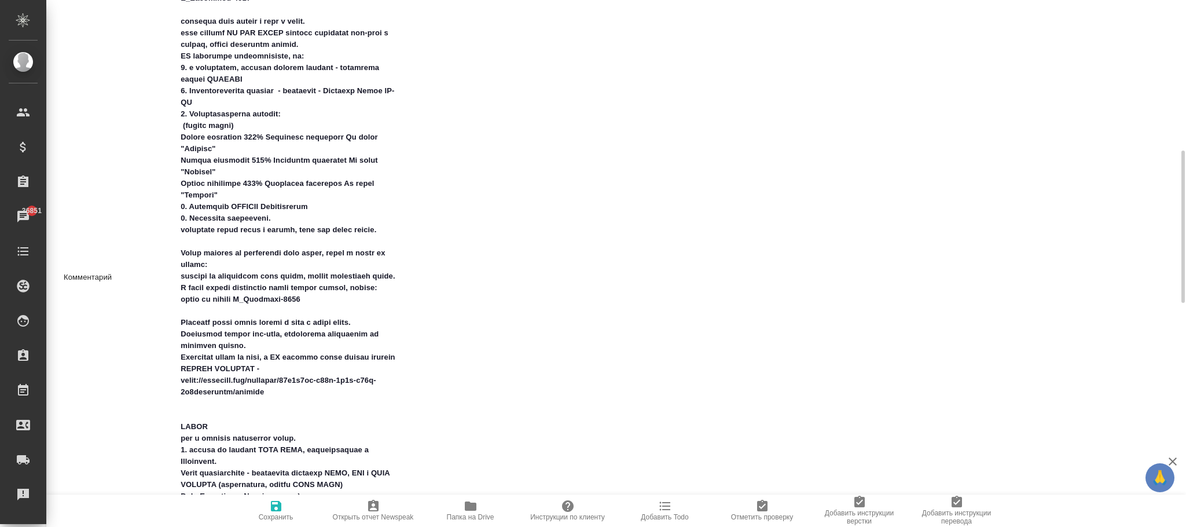
click at [473, 518] on span "Папка на Drive" at bounding box center [470, 517] width 47 height 8
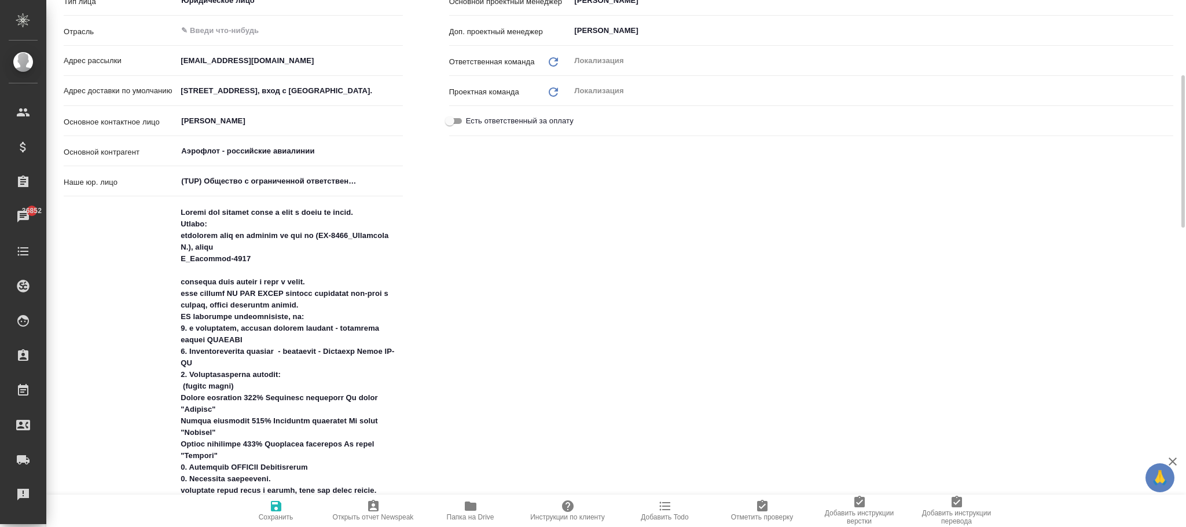
click at [471, 504] on icon "button" at bounding box center [471, 505] width 12 height 9
click at [466, 510] on icon "button" at bounding box center [471, 505] width 12 height 9
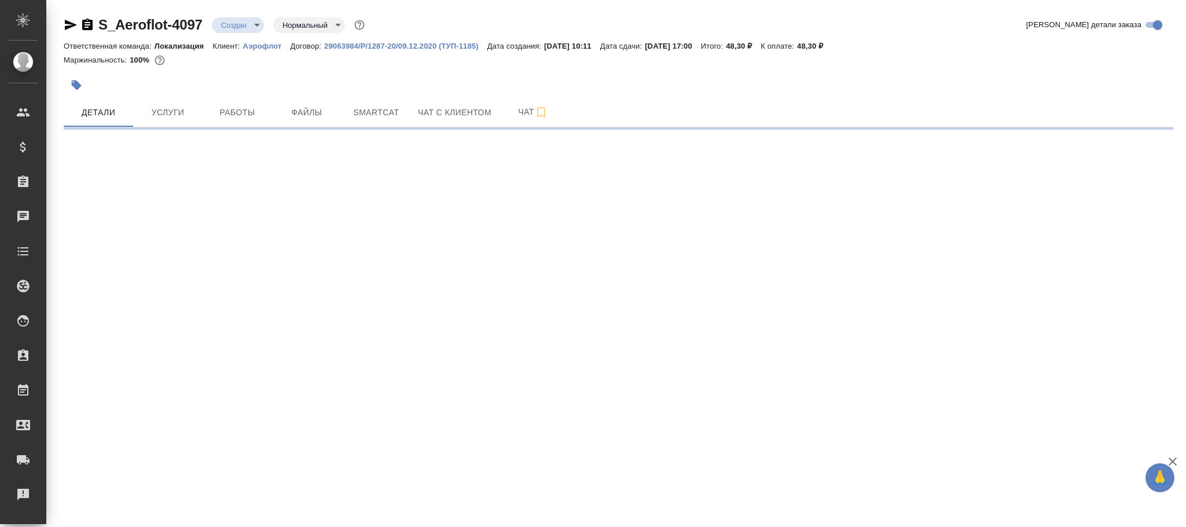
select select "RU"
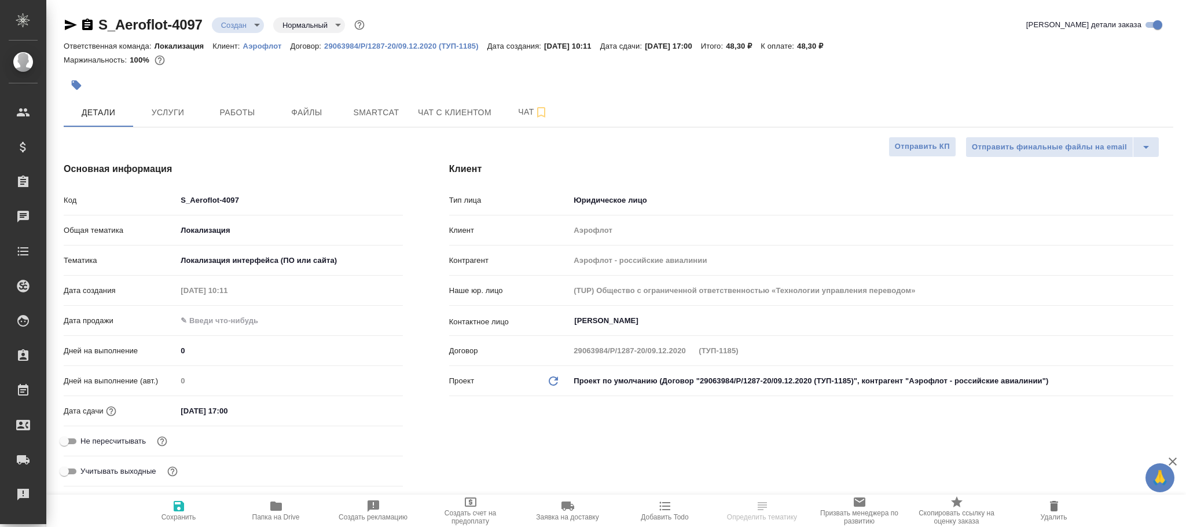
type textarea "x"
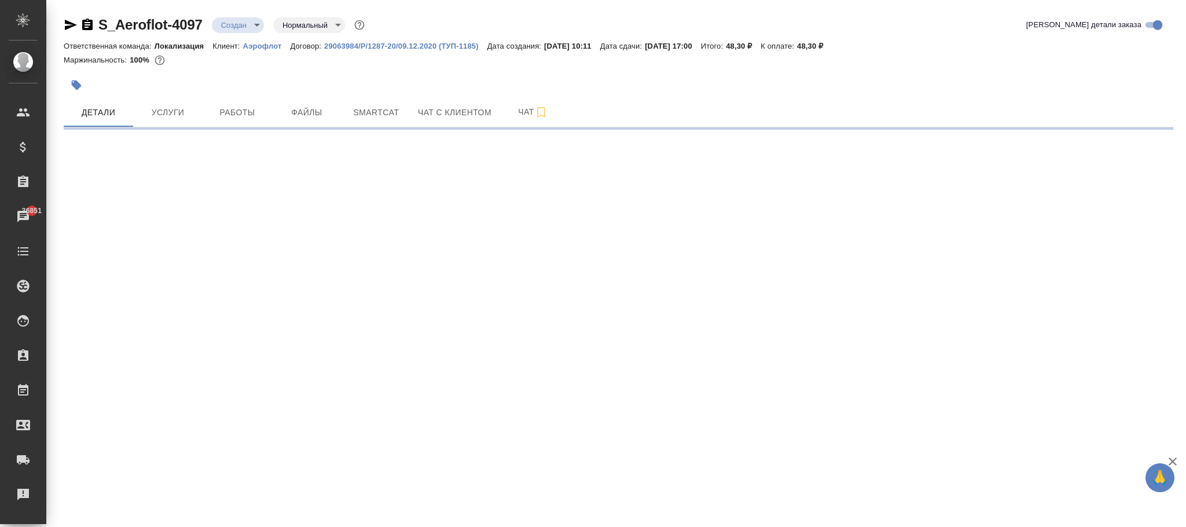
select select "RU"
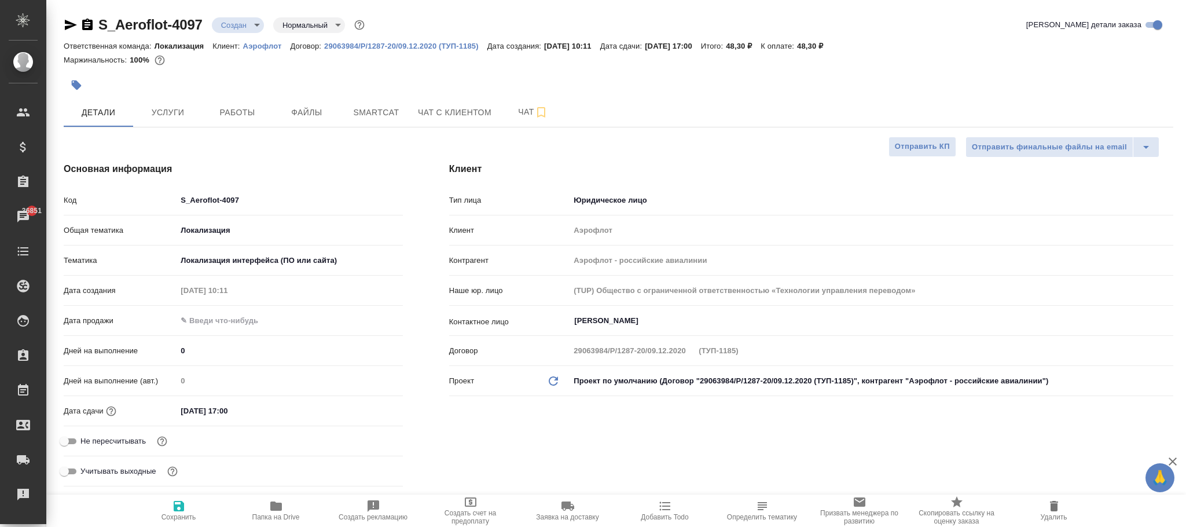
type textarea "x"
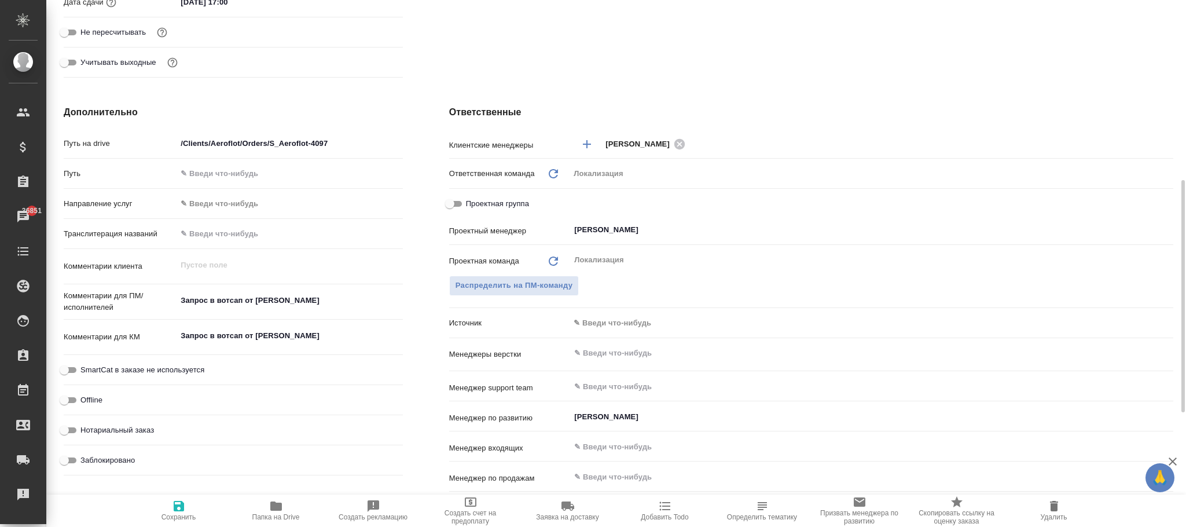
scroll to position [322, 0]
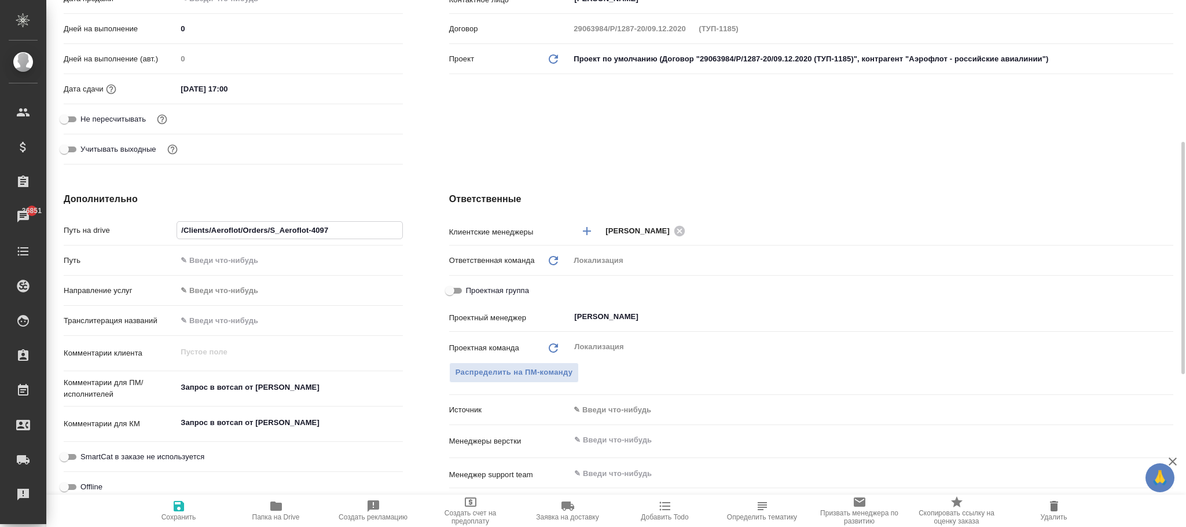
click at [351, 225] on input "/Clients/Aeroflot/Orders/S_Aeroflot-4097" at bounding box center [289, 230] width 225 height 17
type input "/Clients/Aeroflot/Orders/S_Aeroflot-409"
type textarea "x"
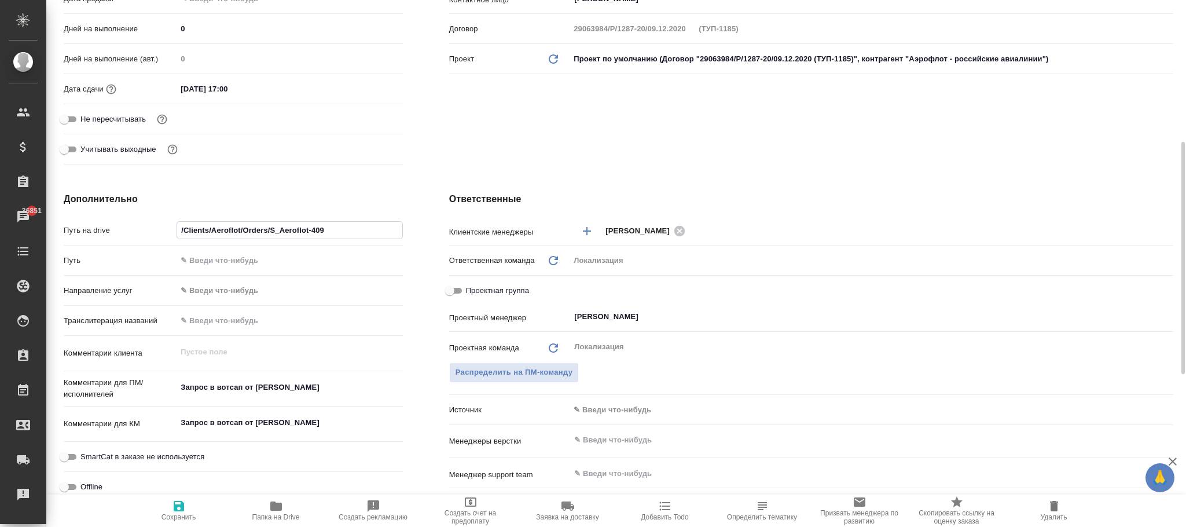
type input "/Clients/Aeroflot/Orders/S_Aeroflot-4098"
type textarea "x"
type input "/Clients/Aeroflot/Orders/S_Aeroflot-4098"
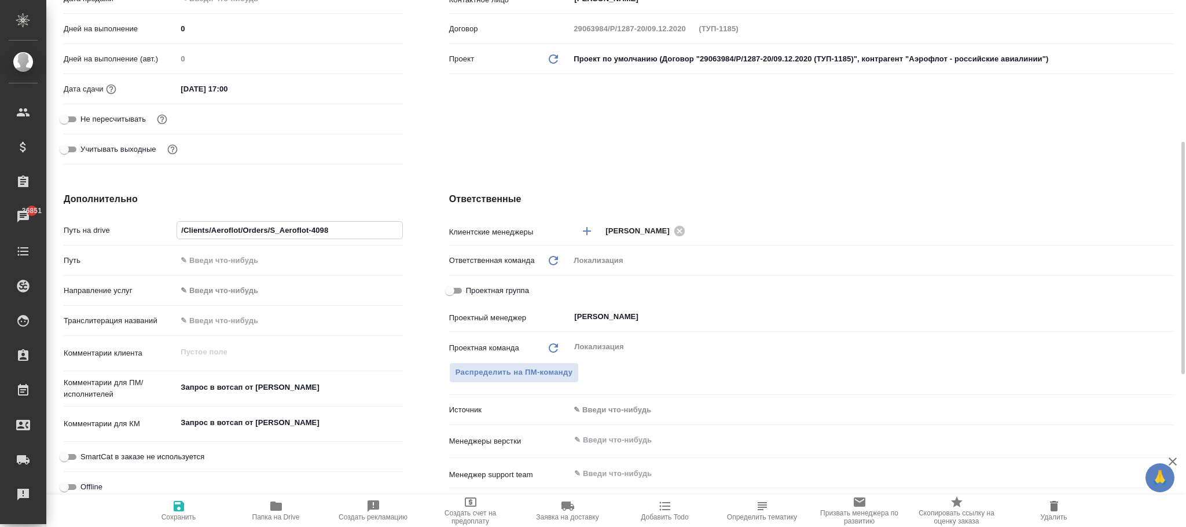
drag, startPoint x: 346, startPoint y: 191, endPoint x: 330, endPoint y: 228, distance: 40.5
click at [346, 191] on div "Дополнительно Путь на drive /Clients/Aeroflot/Orders/S_Aeroflot-4098 Путь Напра…" at bounding box center [234, 402] width 386 height 467
click at [177, 506] on icon "button" at bounding box center [179, 506] width 10 height 10
type textarea "x"
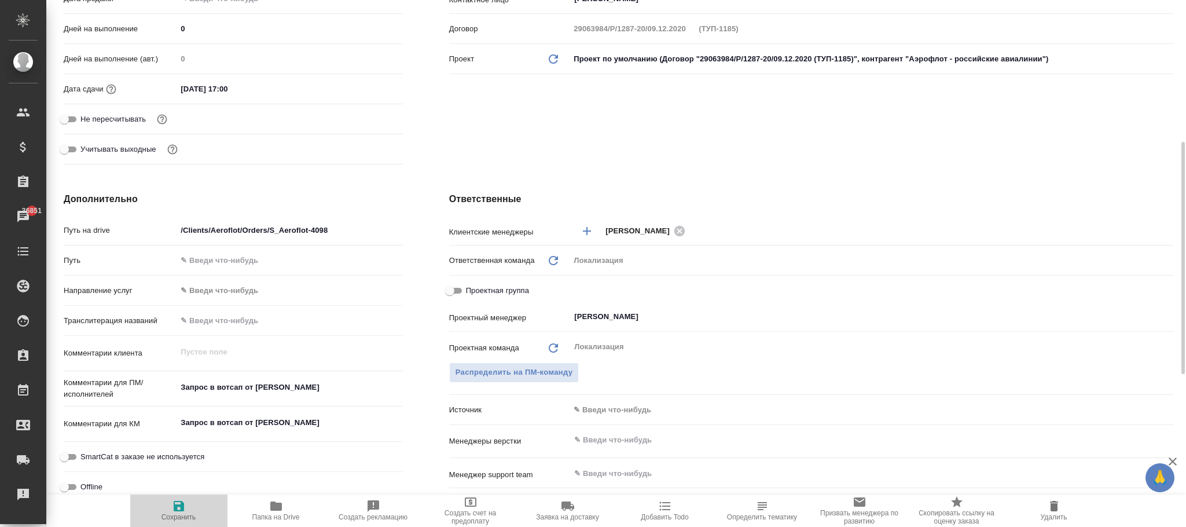
type textarea "x"
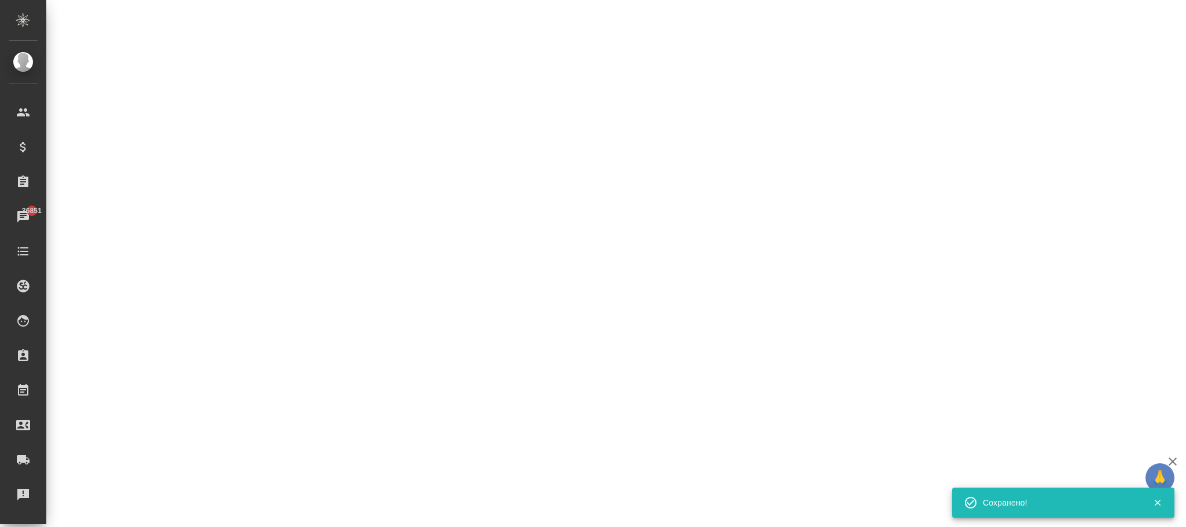
select select "RU"
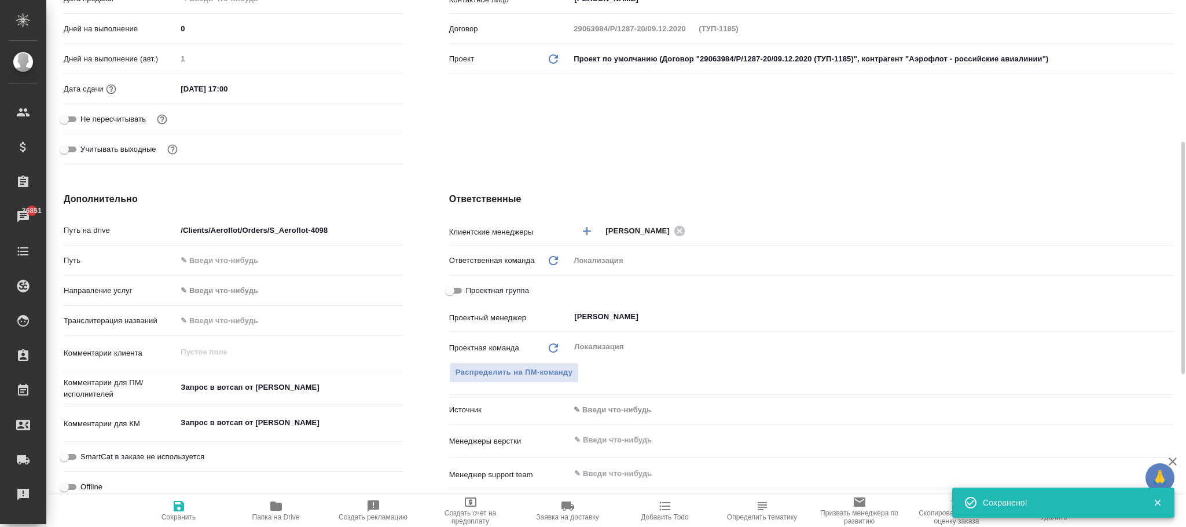
type textarea "x"
click at [279, 509] on icon "button" at bounding box center [276, 505] width 12 height 9
type textarea "x"
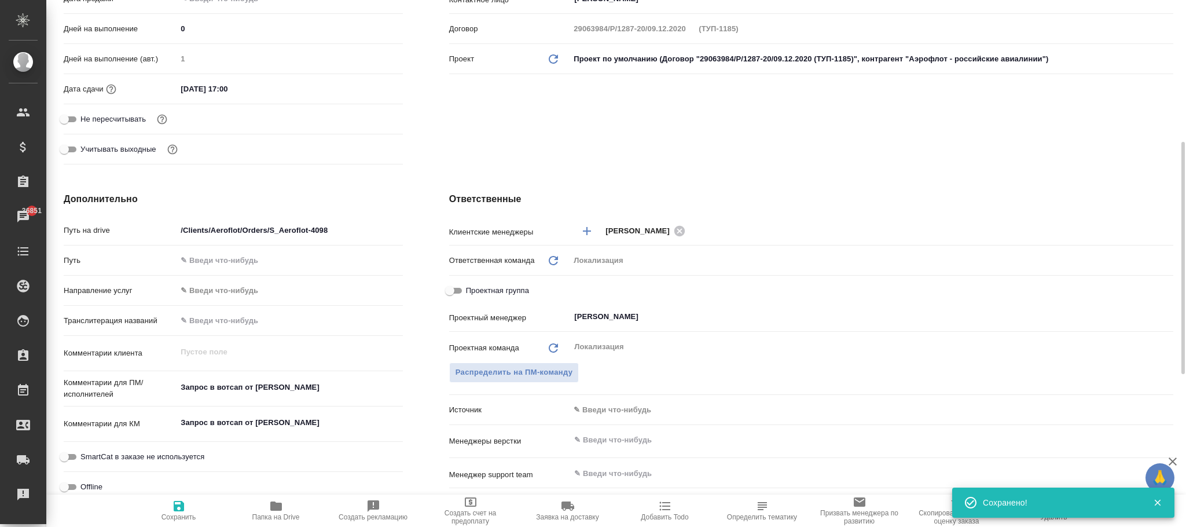
type textarea "x"
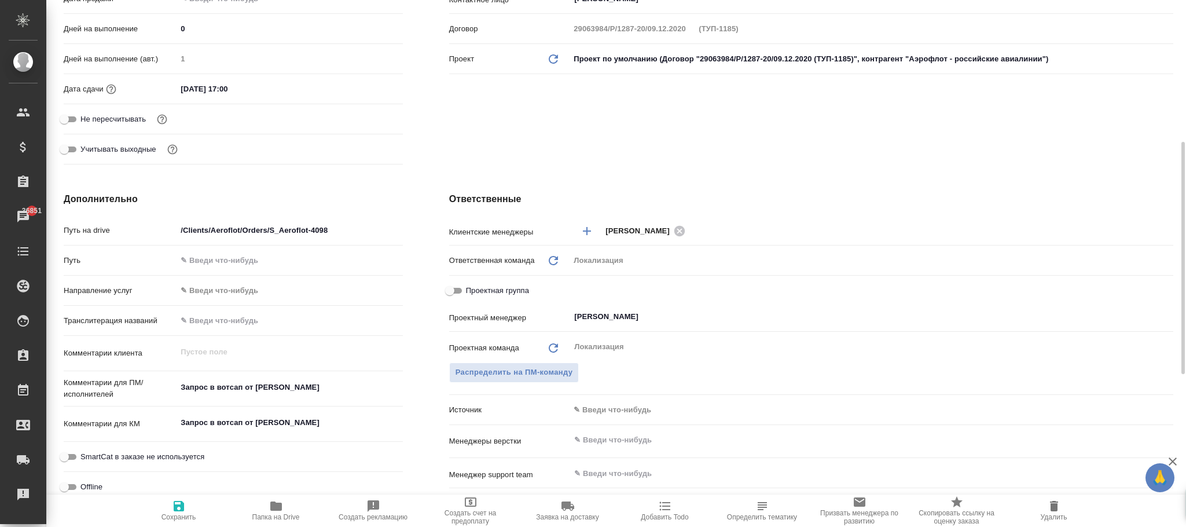
type textarea "x"
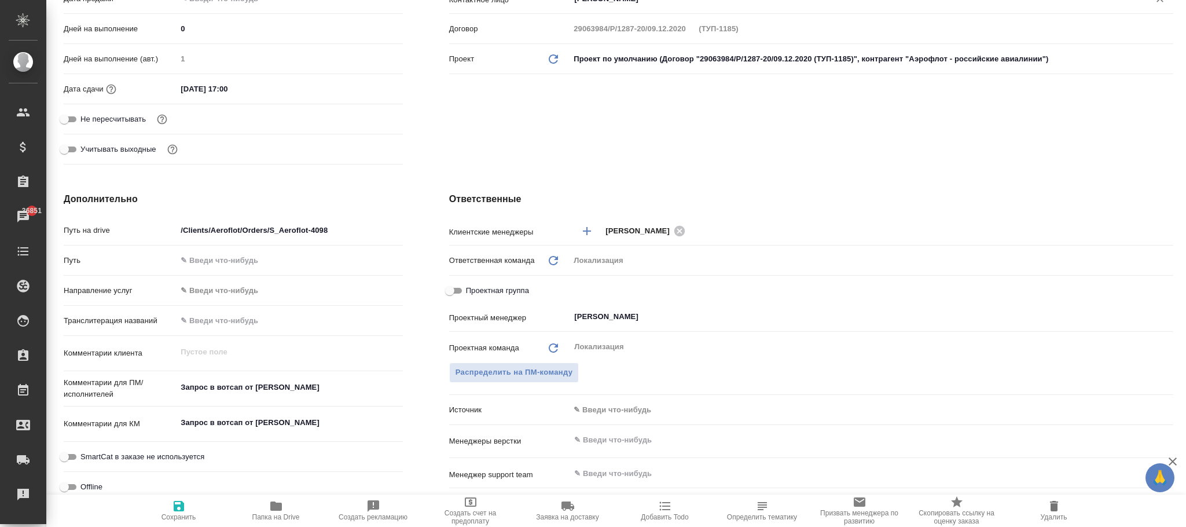
type textarea "x"
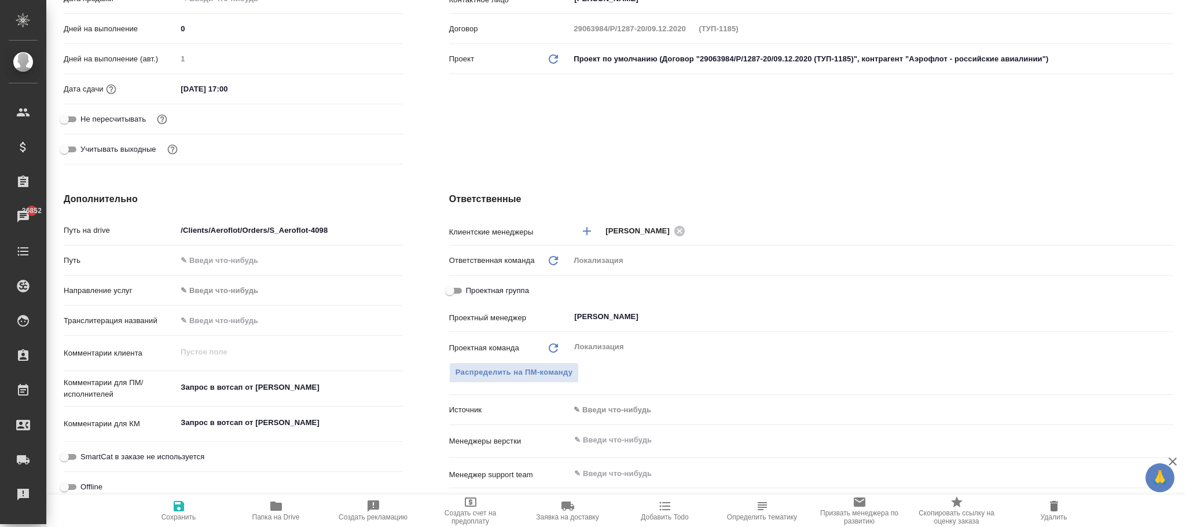
type textarea "x"
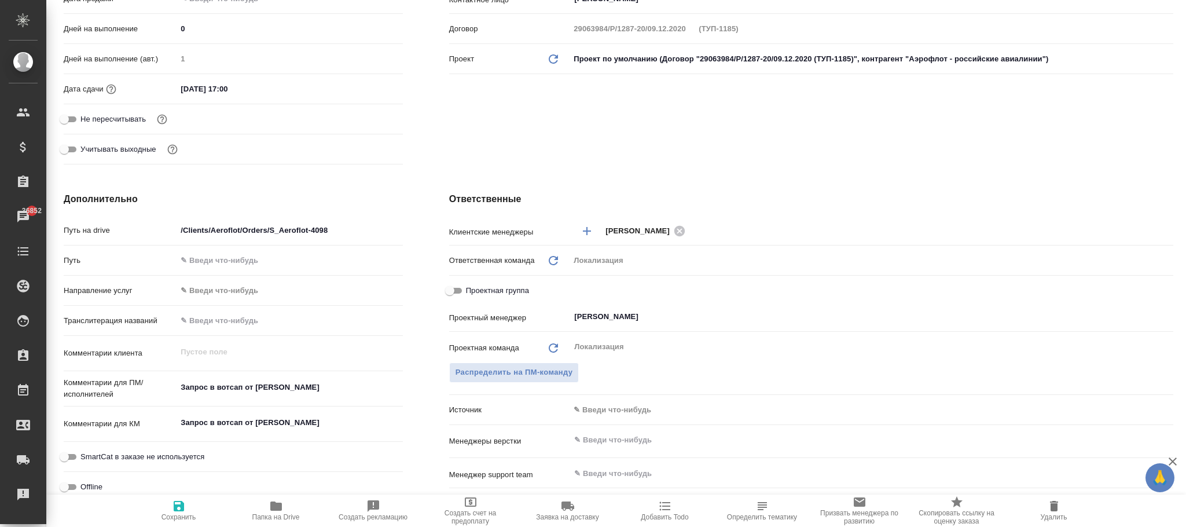
type textarea "x"
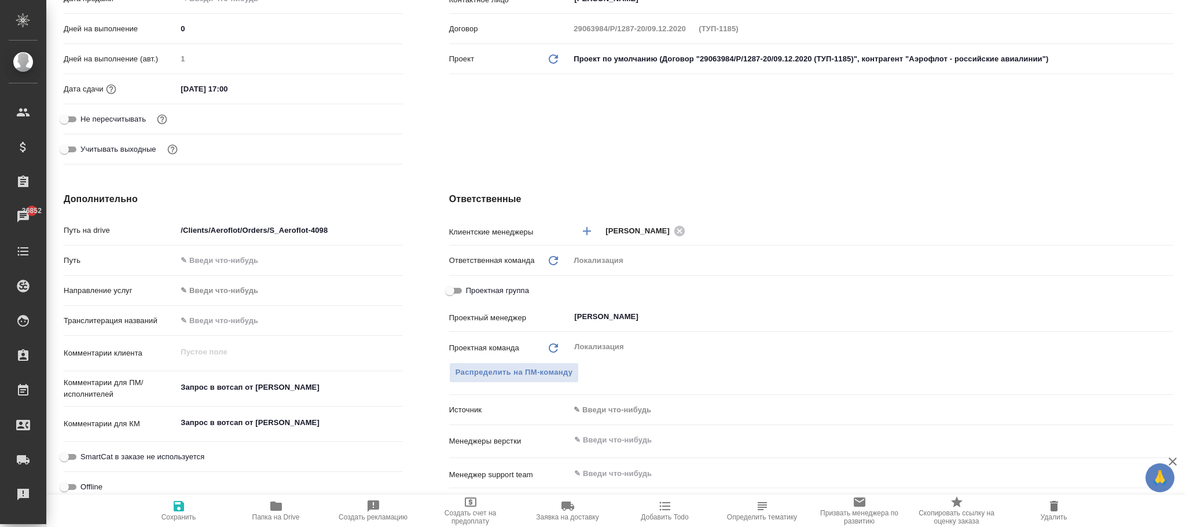
type textarea "x"
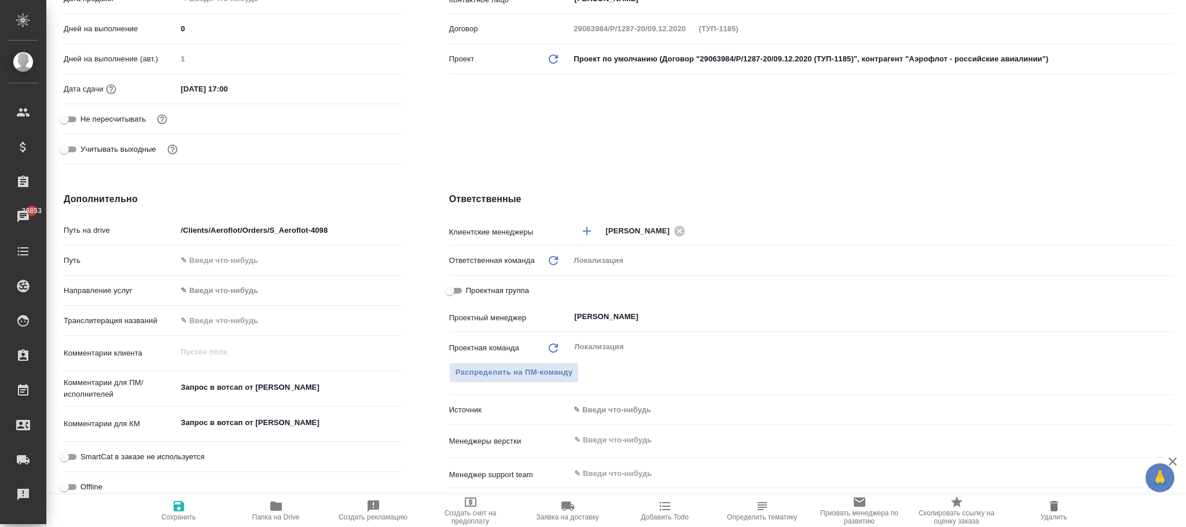
type textarea "x"
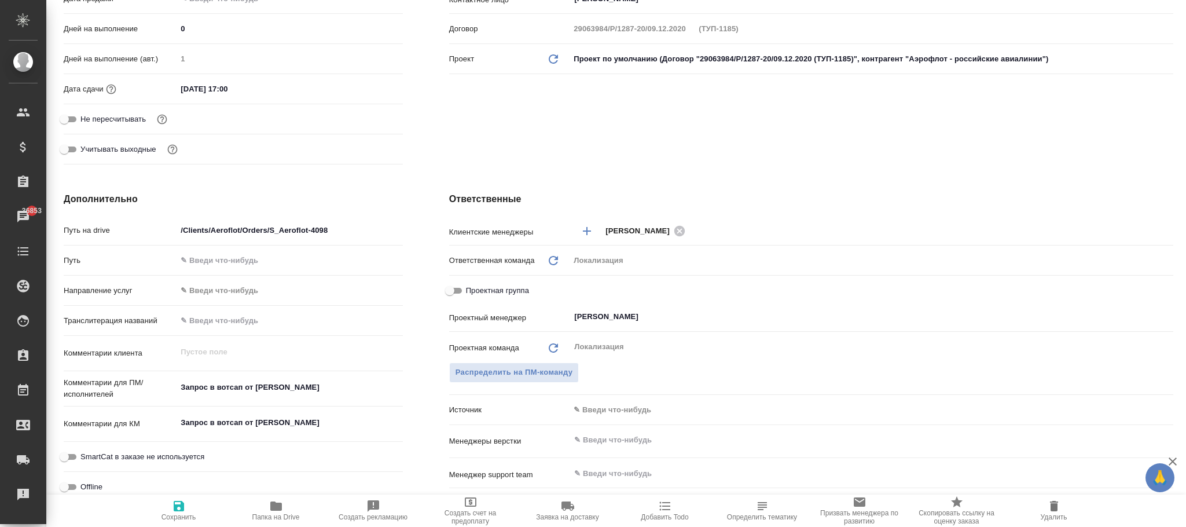
type textarea "x"
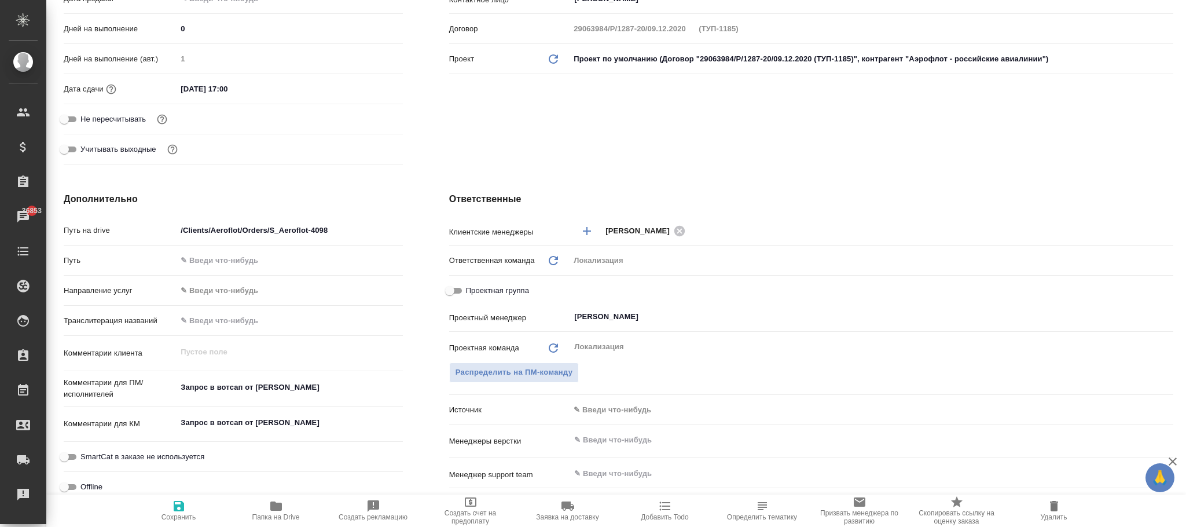
type textarea "x"
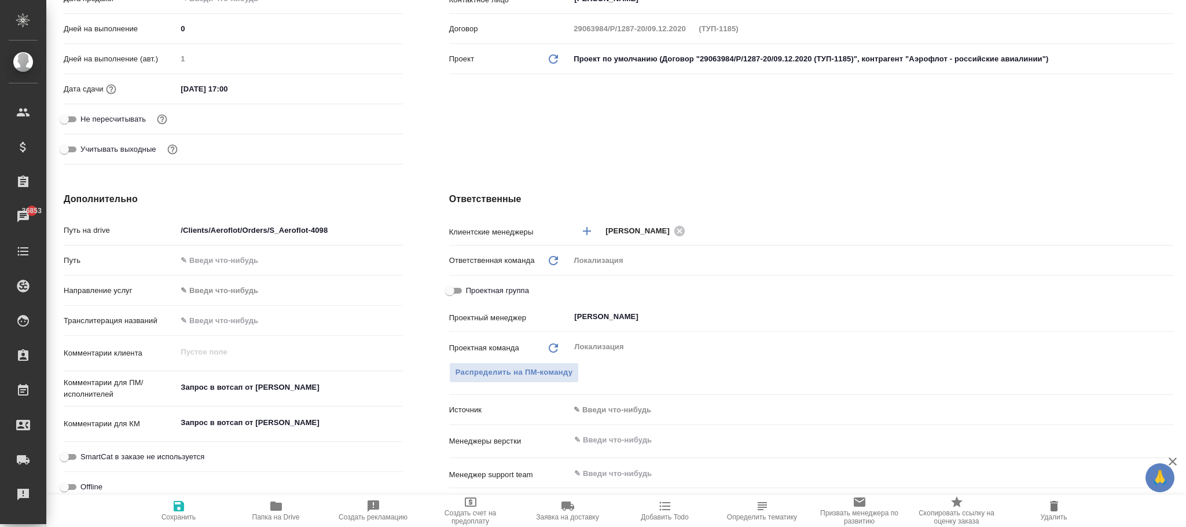
type textarea "x"
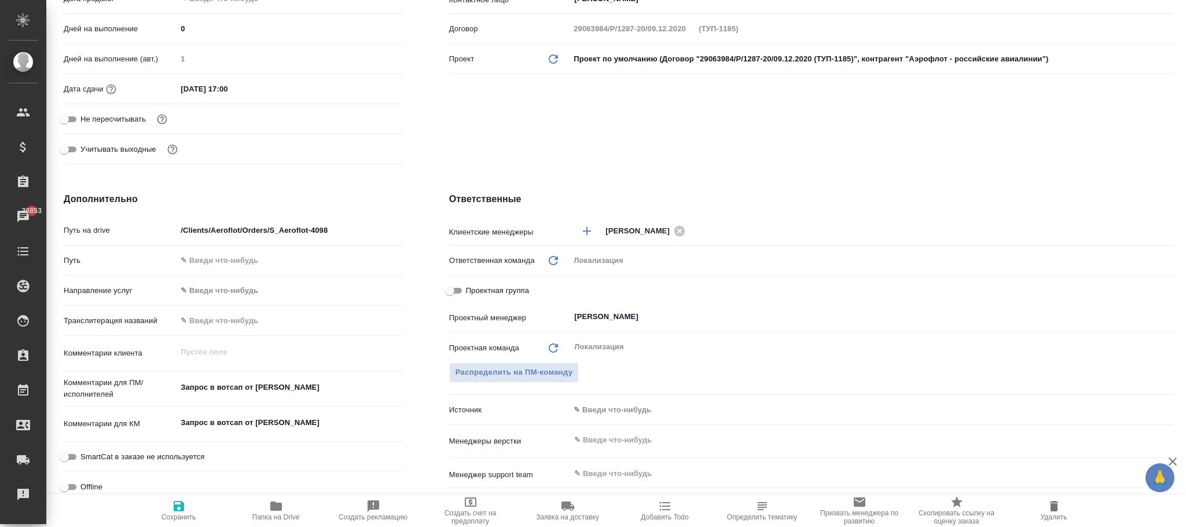
type textarea "x"
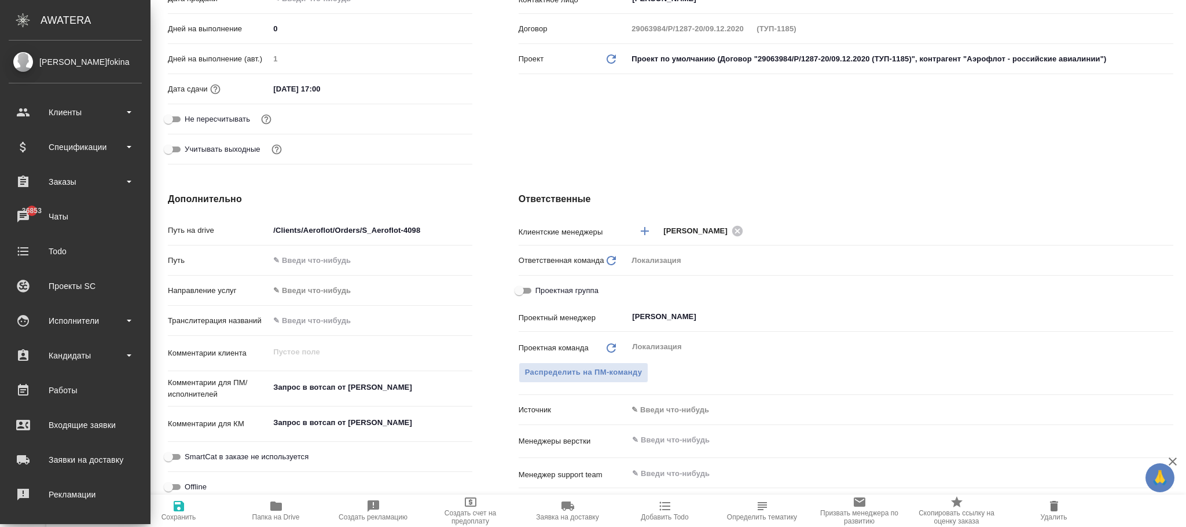
type textarea "x"
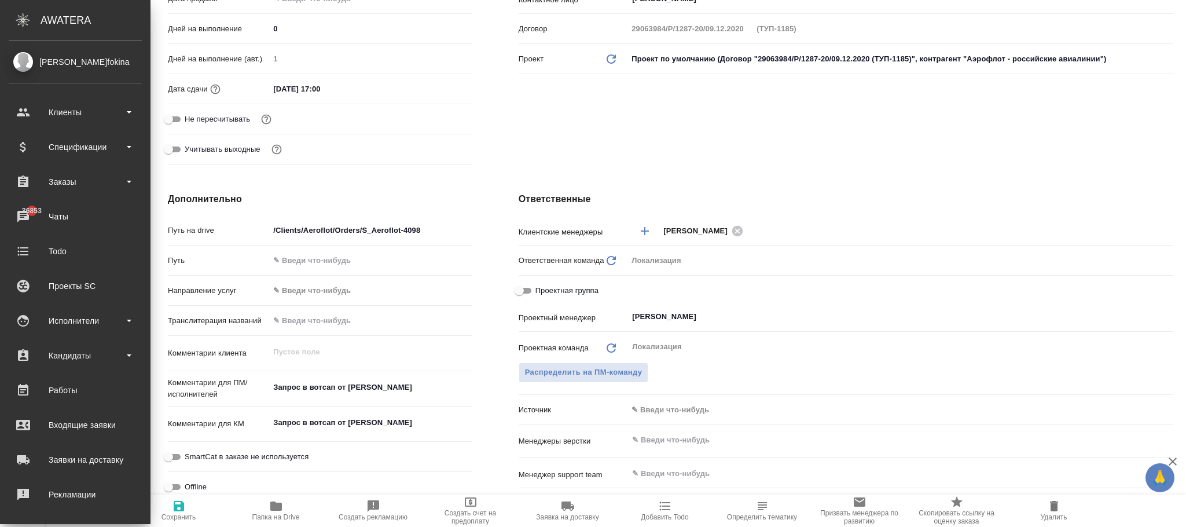
type textarea "x"
click at [275, 513] on span "Папка на Drive" at bounding box center [275, 517] width 47 height 8
type textarea "x"
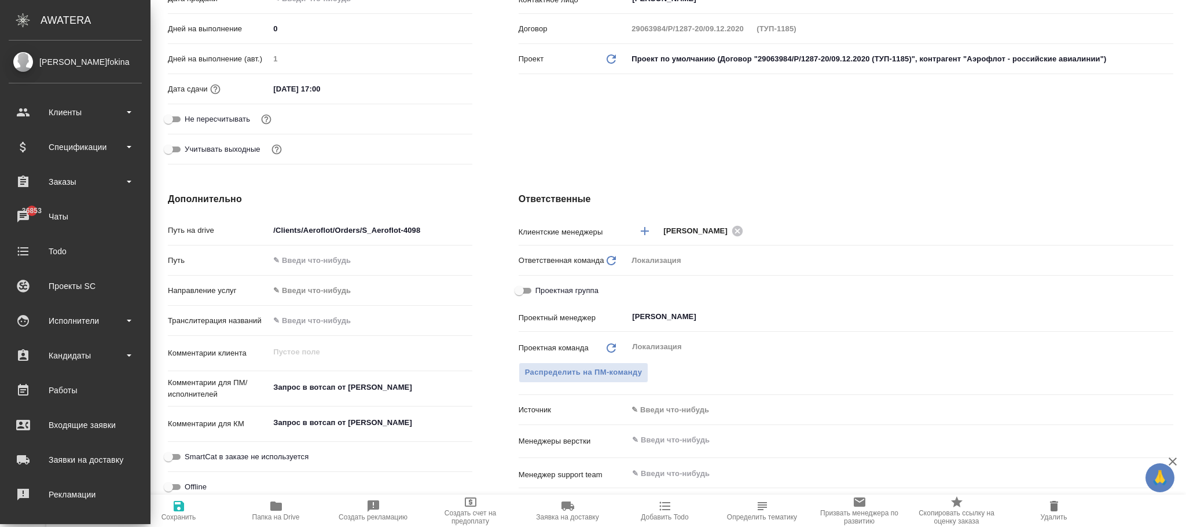
type textarea "x"
click at [435, 232] on input "/Clients/Aeroflot/Orders/S_Aeroflot-4098" at bounding box center [370, 230] width 203 height 17
type input "/Clients/Aeroflot/Orders/S_Aeroflot-409"
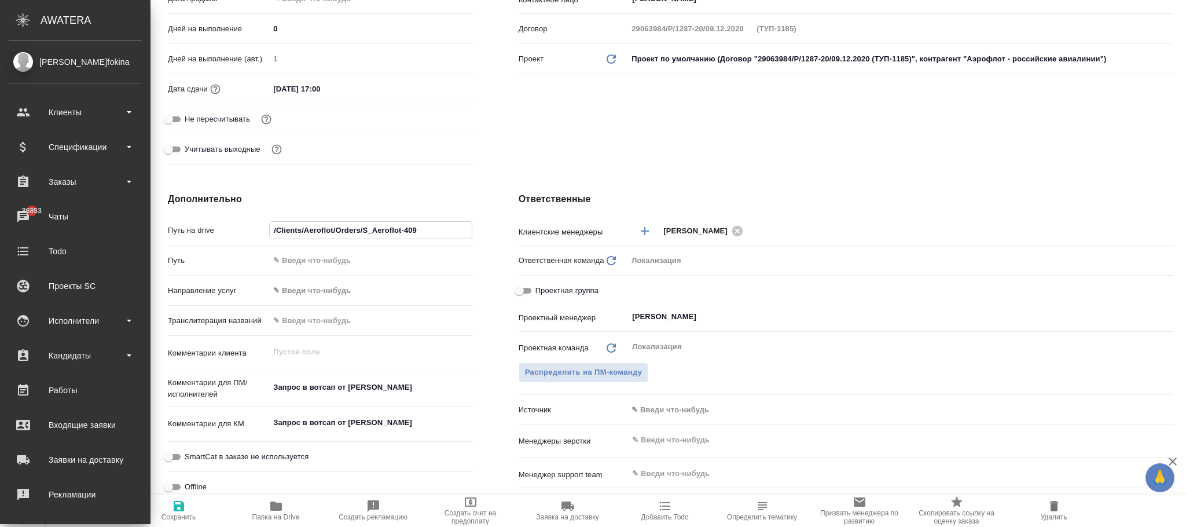
type textarea "x"
type input "/Clients/Aeroflot/Orders/S_Aeroflot-4097"
type textarea "x"
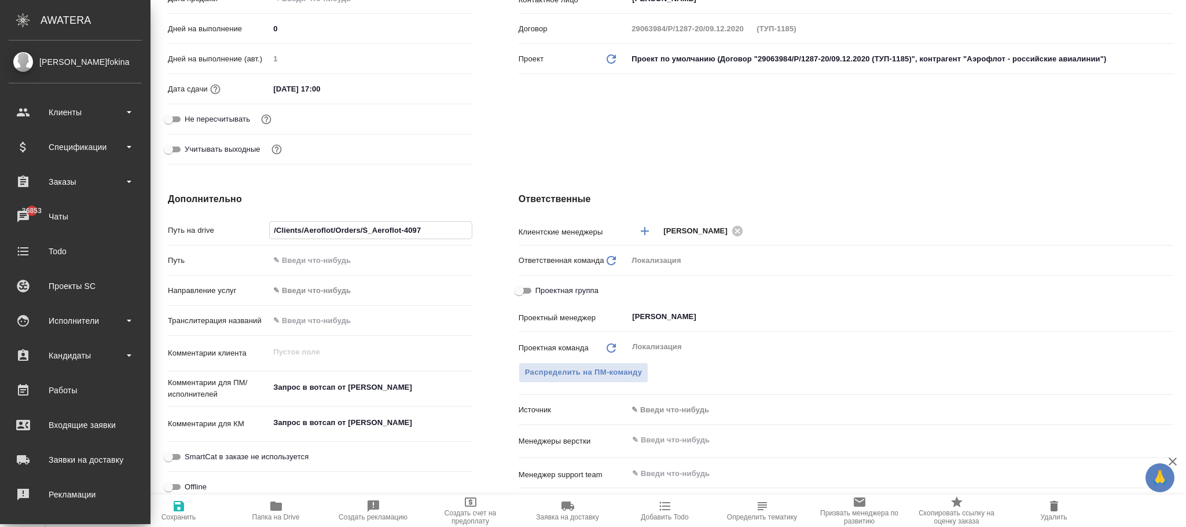
type textarea "x"
type input "/Clients/Aeroflot/Orders/S_Aeroflot-4097"
click at [185, 512] on icon "button" at bounding box center [179, 506] width 14 height 14
type textarea "x"
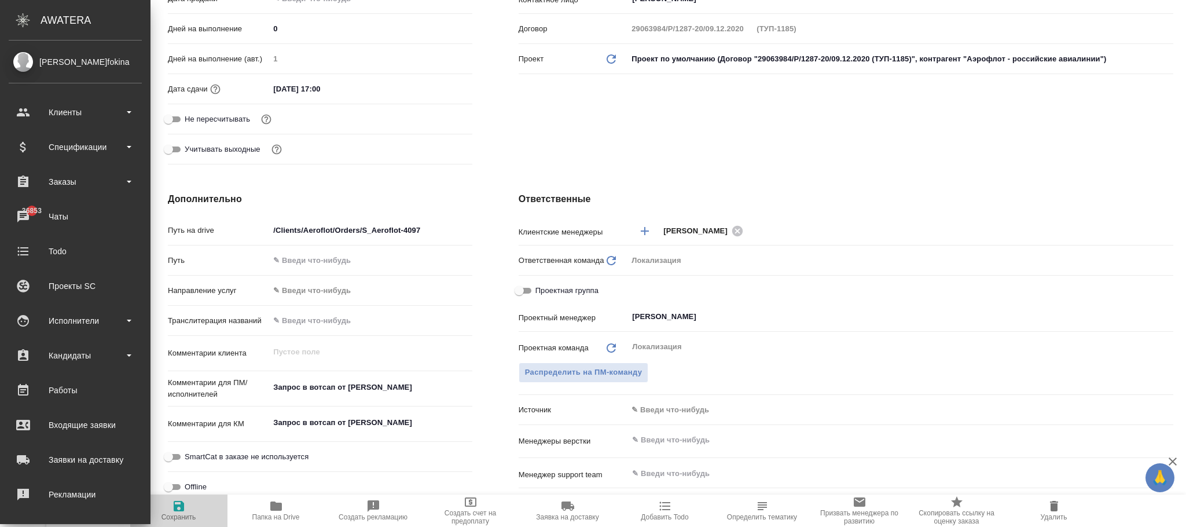
type textarea "x"
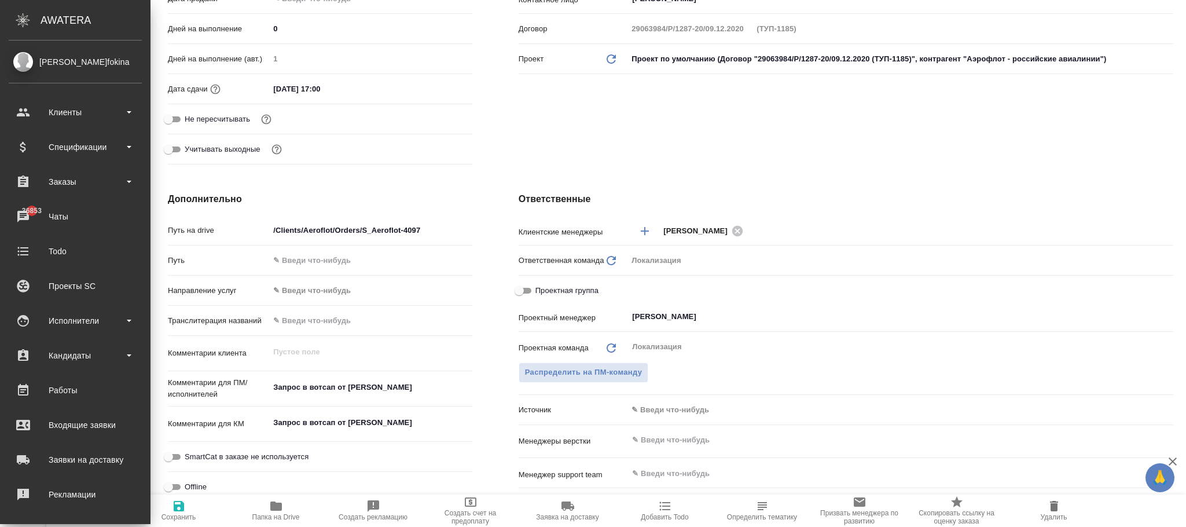
type textarea "x"
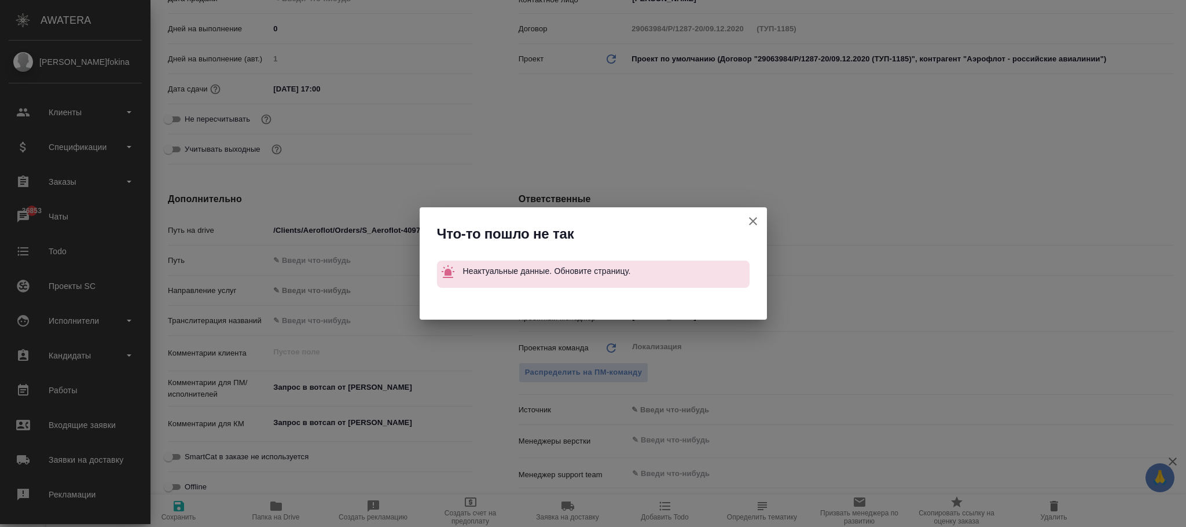
type textarea "x"
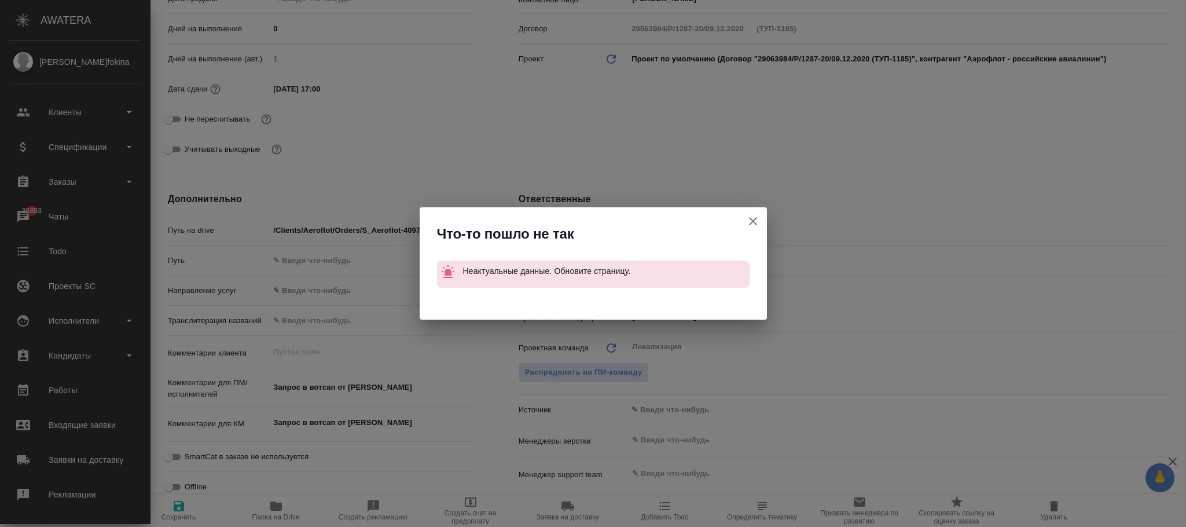
type textarea "x"
click at [756, 217] on icon "button" at bounding box center [753, 221] width 14 height 14
type textarea "x"
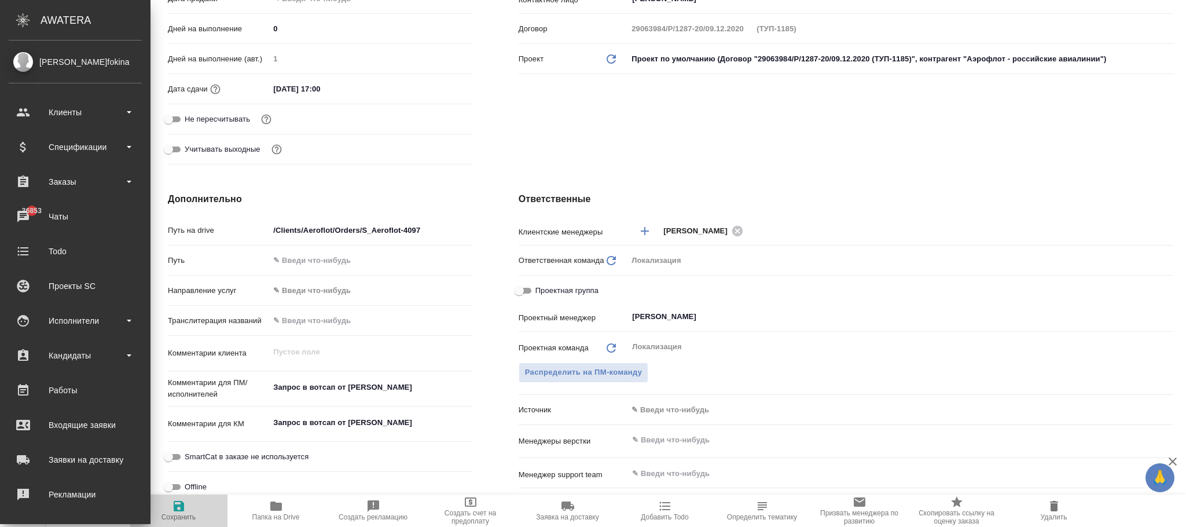
drag, startPoint x: 174, startPoint y: 511, endPoint x: 106, endPoint y: 18, distance: 497.4
click at [176, 511] on icon "button" at bounding box center [179, 506] width 10 height 10
type textarea "x"
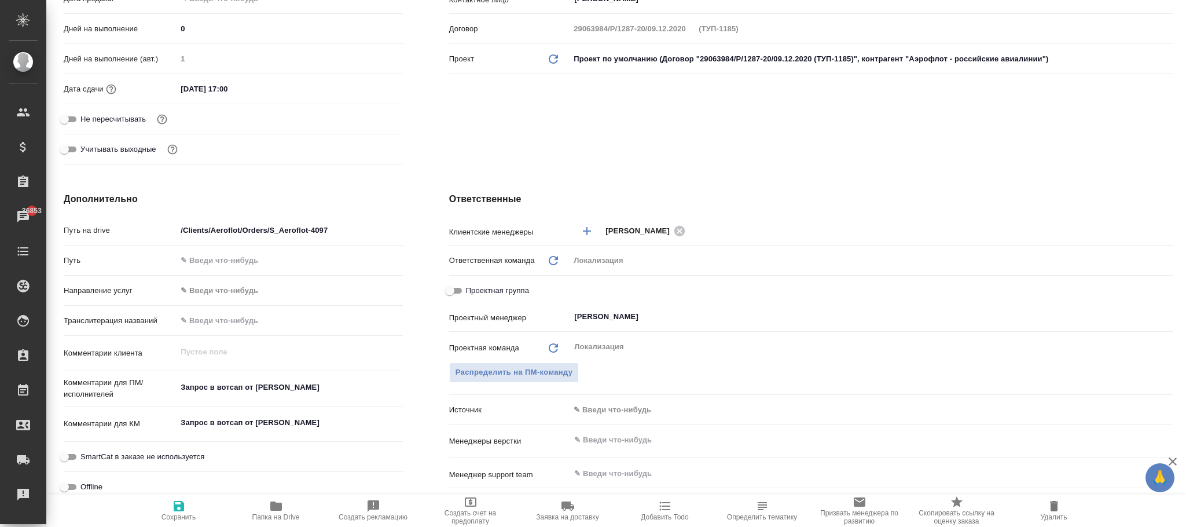
type textarea "x"
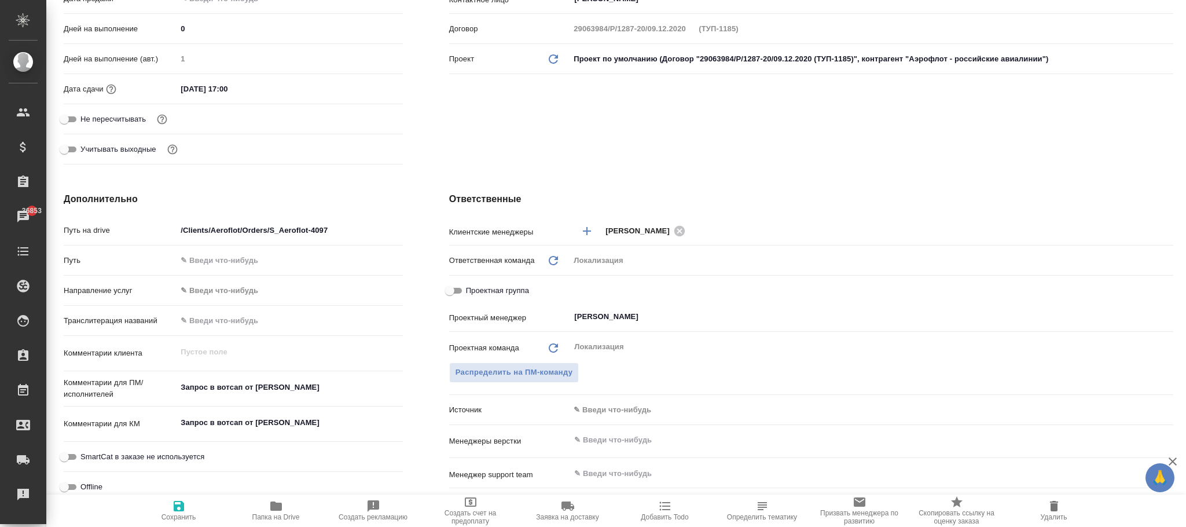
type textarea "x"
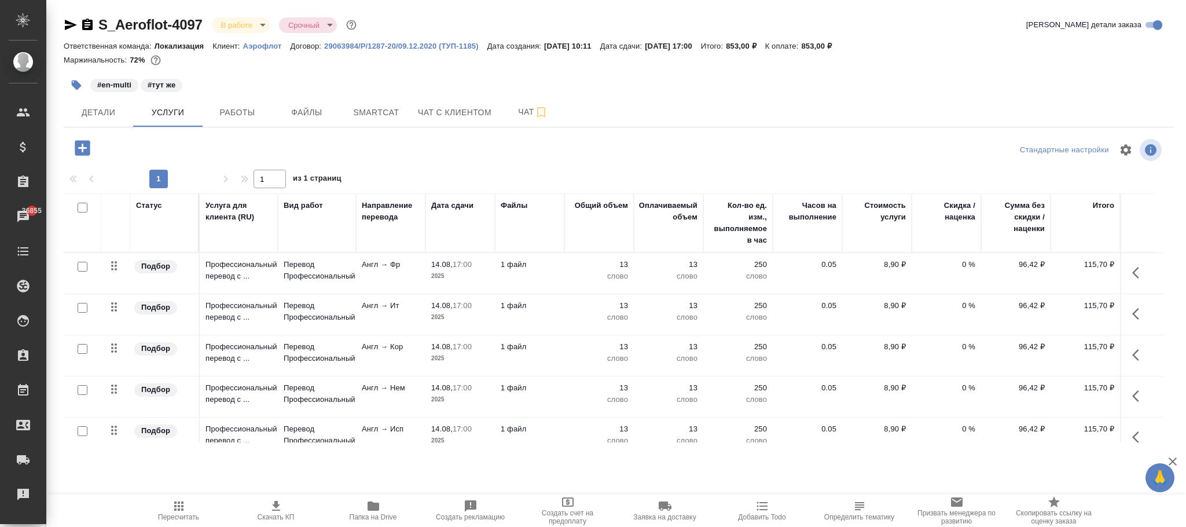
click at [273, 51] on div "Ответственная команда: Локализация Клиент: Аэрофлот Договор: 29063984/Р/1287-20…" at bounding box center [619, 46] width 1110 height 14
click at [264, 47] on p "Аэрофлот" at bounding box center [266, 46] width 47 height 9
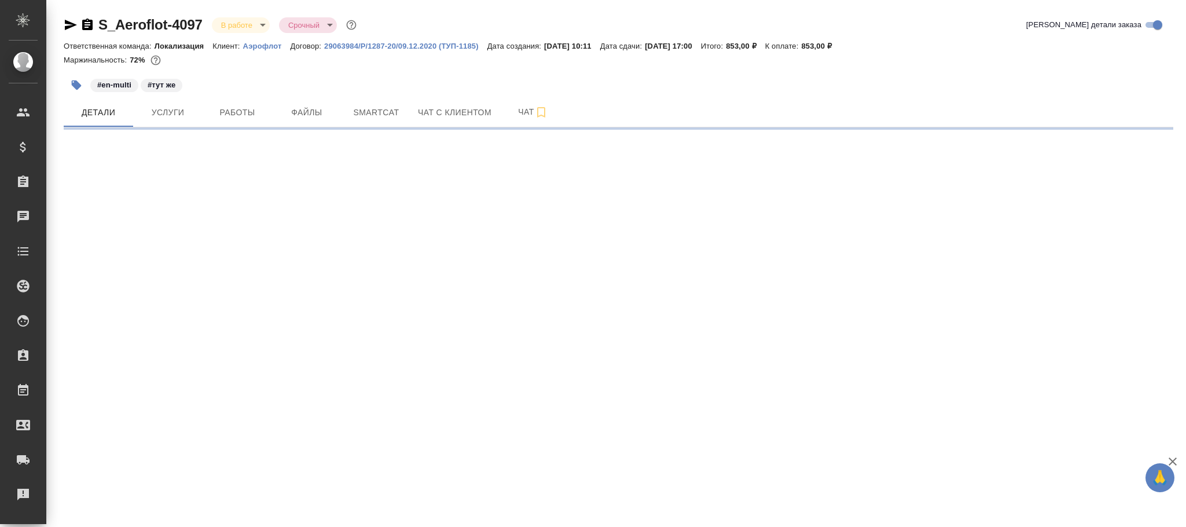
select select "RU"
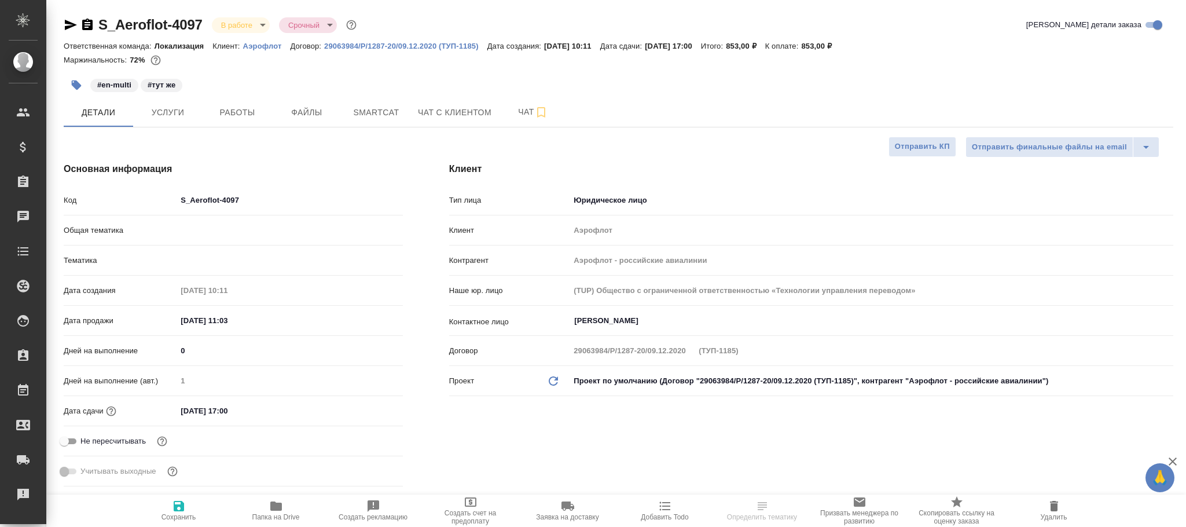
type textarea "x"
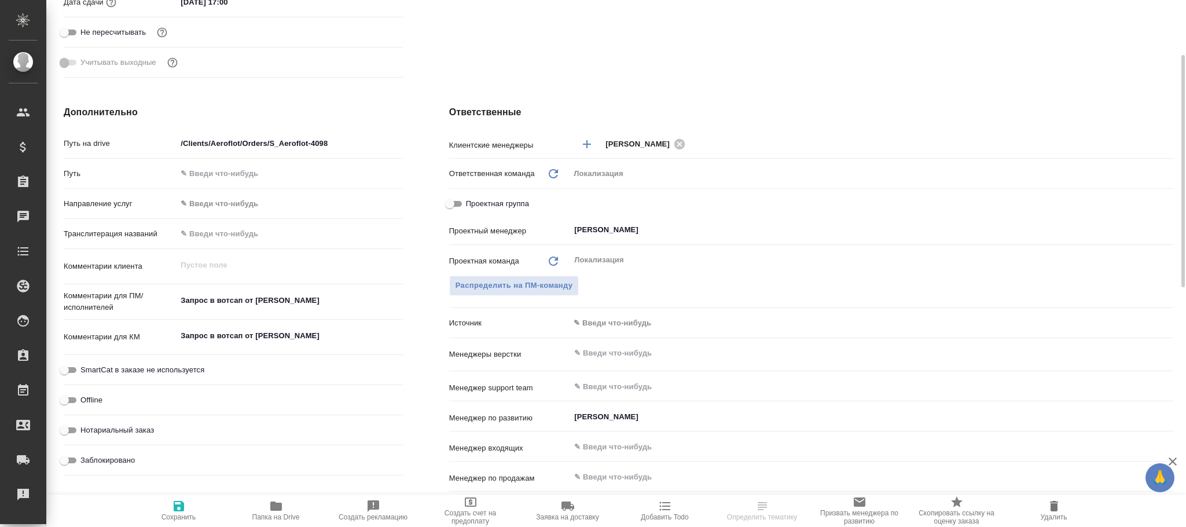
scroll to position [235, 0]
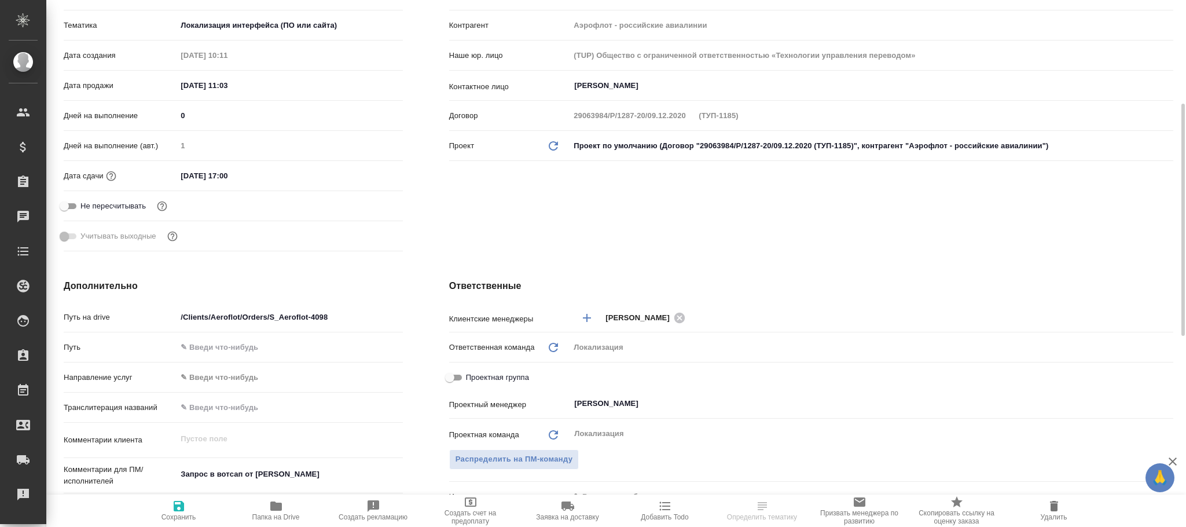
click at [346, 307] on div "Путь на drive /Clients/Aeroflot/Orders/S_Aeroflot-4098" at bounding box center [233, 317] width 339 height 20
click at [346, 313] on input "/Clients/Aeroflot/Orders/S_Aeroflot-4098" at bounding box center [289, 317] width 225 height 17
type input "/Clients/Aeroflot/Orders/S_Aeroflot-409"
type textarea "x"
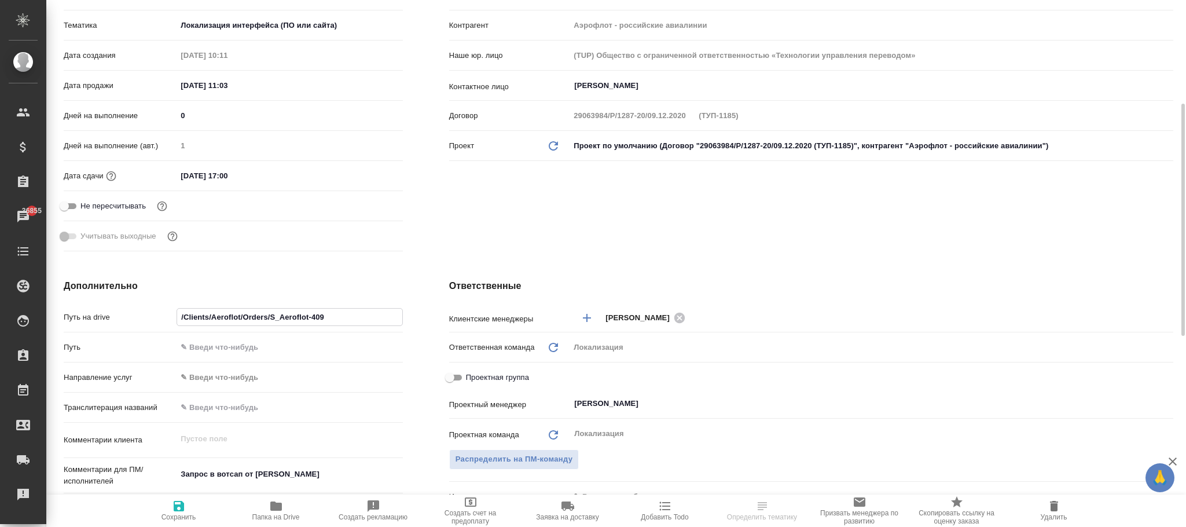
type textarea "x"
type input "/Clients/Aeroflot/Orders/S_Aeroflot-4097"
type textarea "x"
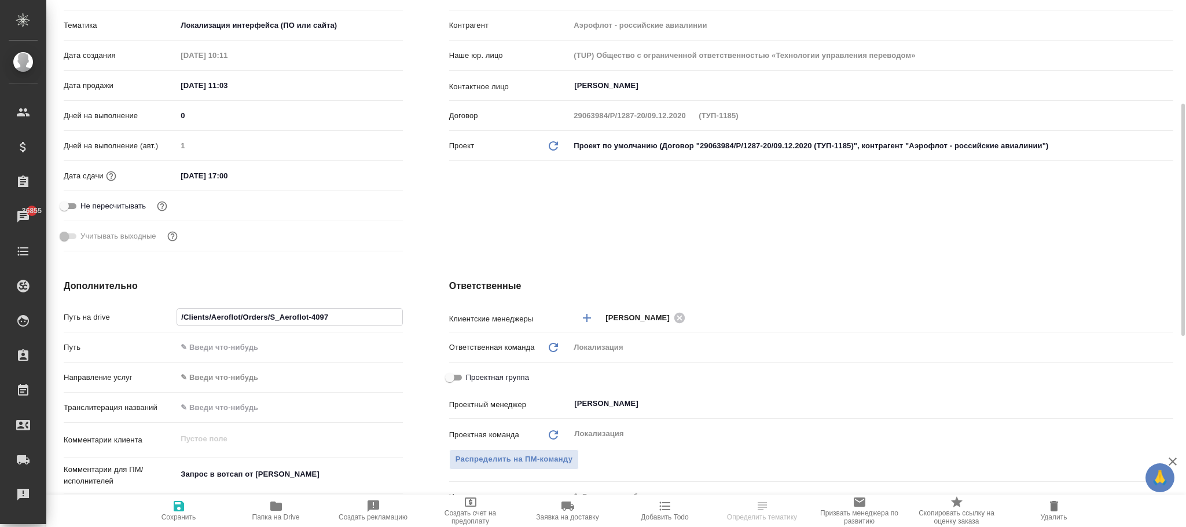
type input "/Clients/Aeroflot/Orders/S_Aeroflot-4097"
click at [173, 508] on icon "button" at bounding box center [179, 506] width 14 height 14
type textarea "x"
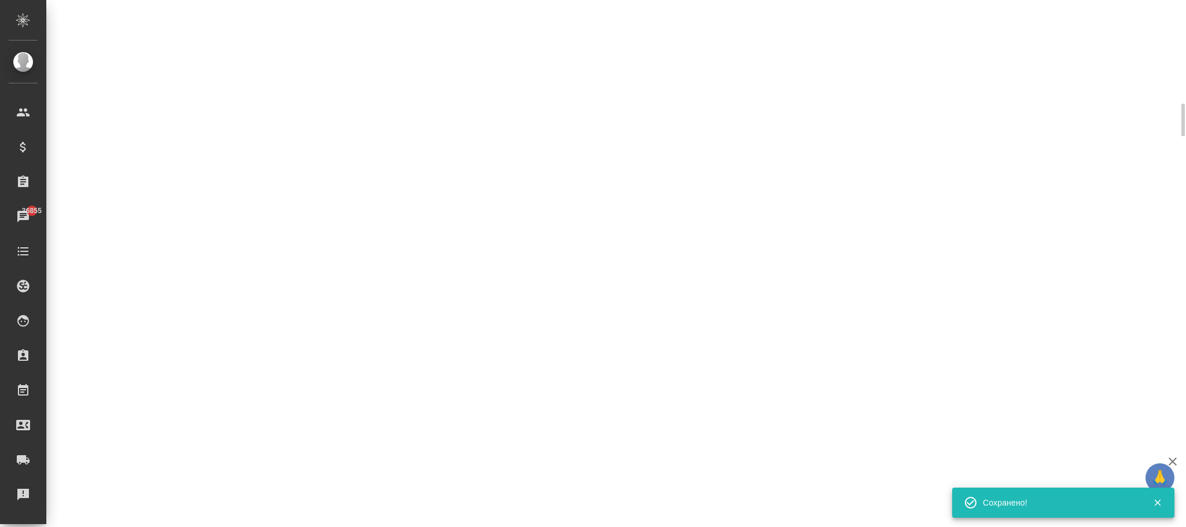
select select "RU"
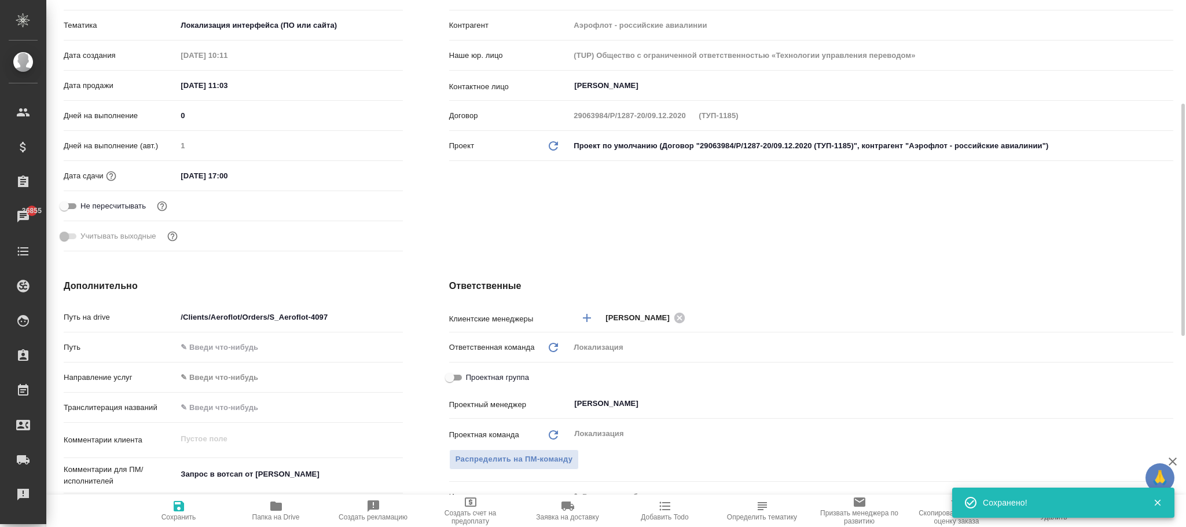
type textarea "x"
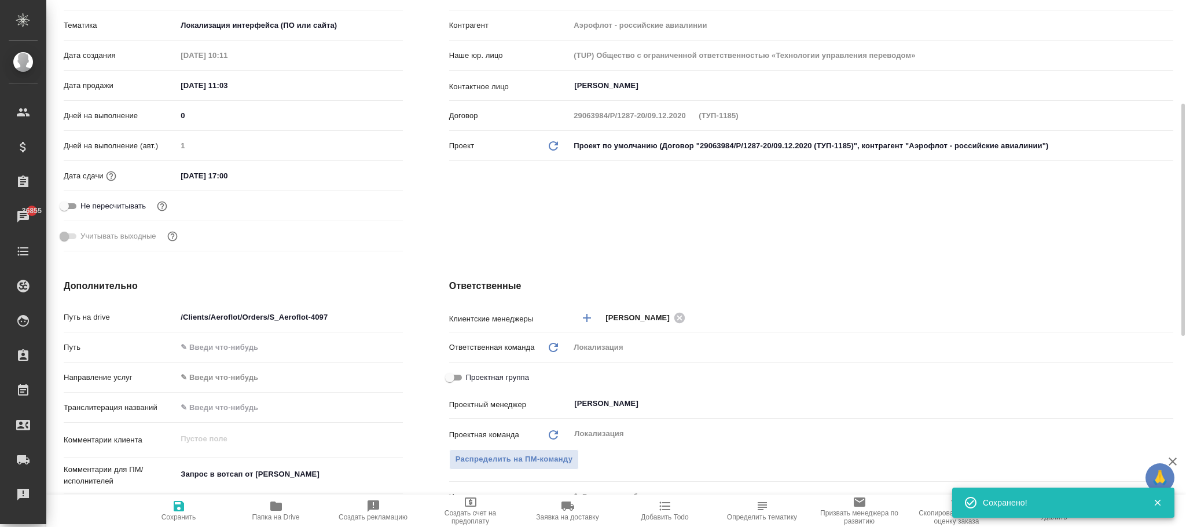
type textarea "x"
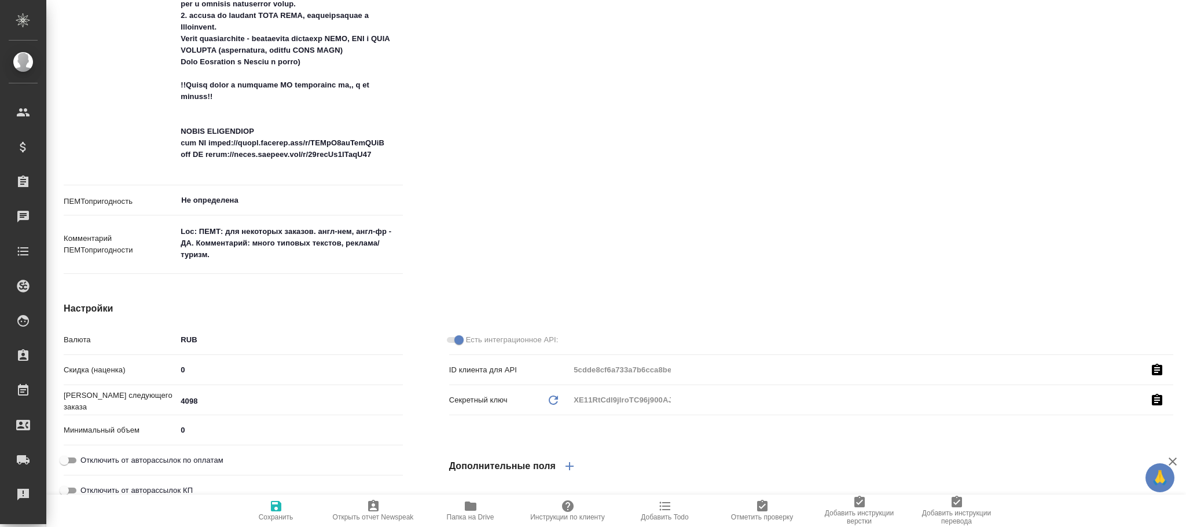
scroll to position [1298, 0]
